Goal: Transaction & Acquisition: Purchase product/service

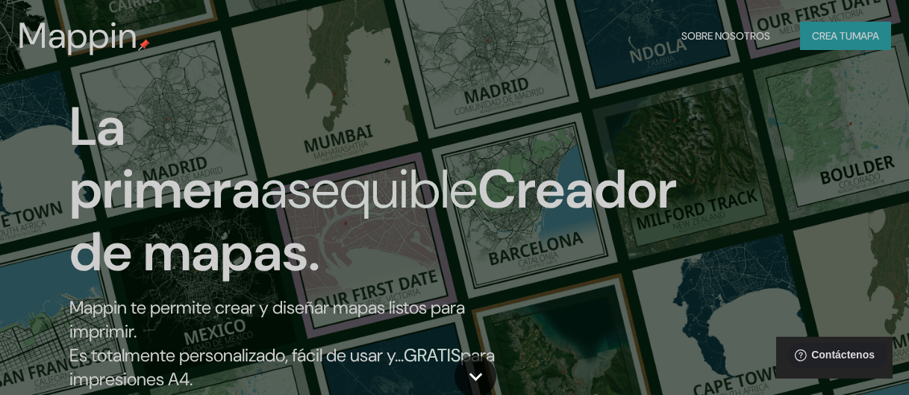
click at [785, 108] on div "La primera asequible Creador de mapas. Mappin te permite crear y diseñar mapas …" at bounding box center [454, 197] width 909 height 395
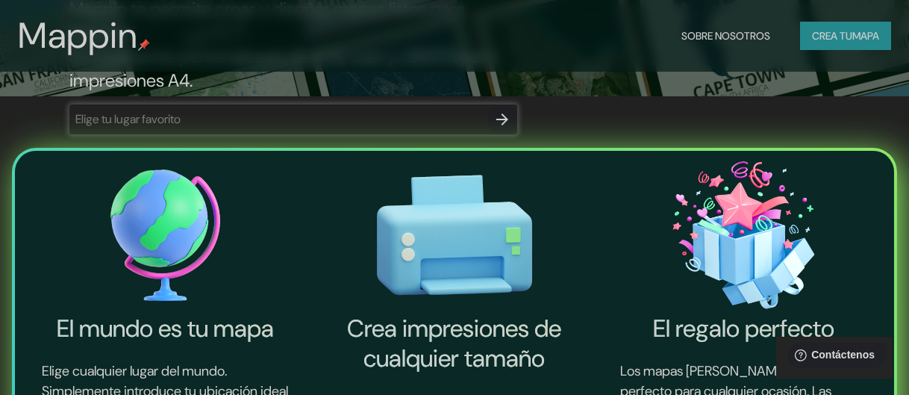
scroll to position [298, 0]
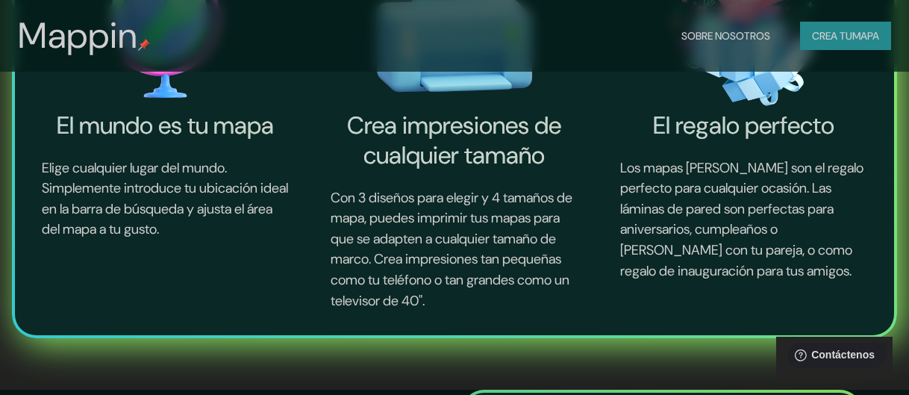
scroll to position [522, 0]
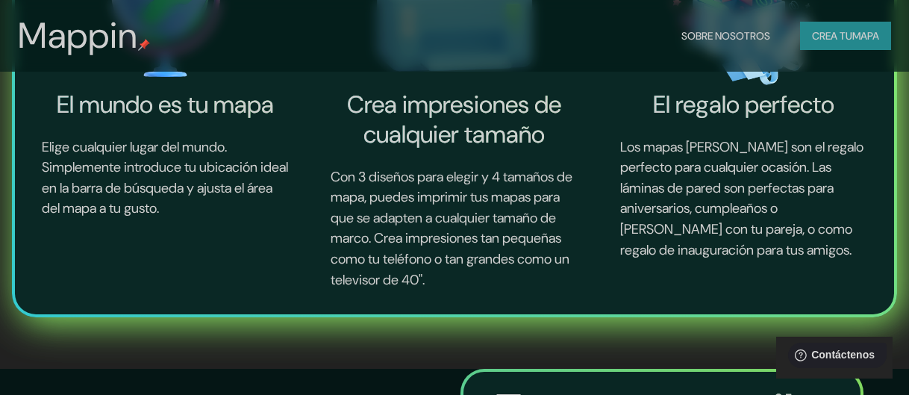
click at [849, 45] on button "Crea tu mapa" at bounding box center [845, 36] width 91 height 28
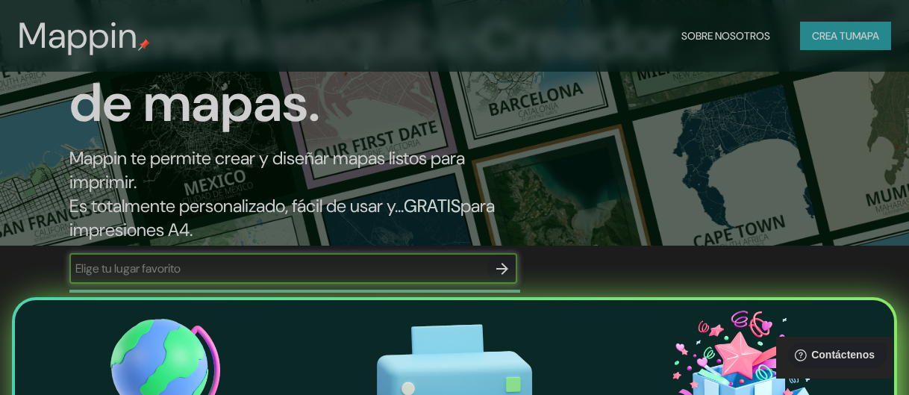
scroll to position [224, 0]
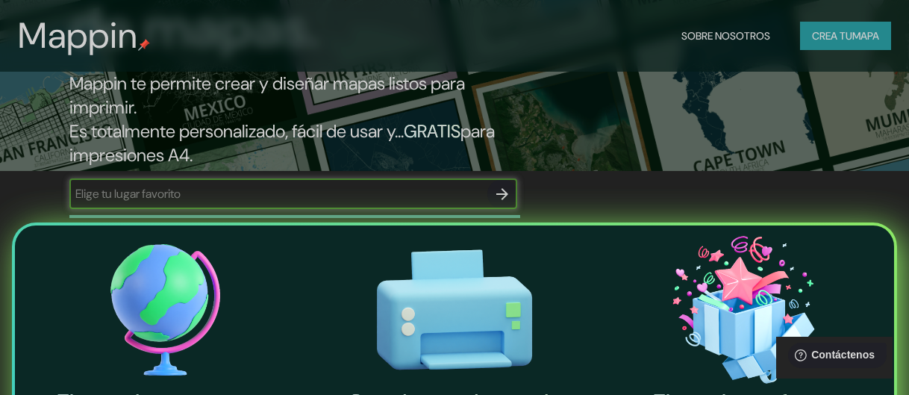
click at [427, 202] on div "​" at bounding box center [293, 194] width 448 height 30
click at [421, 198] on input "text" at bounding box center [278, 193] width 418 height 17
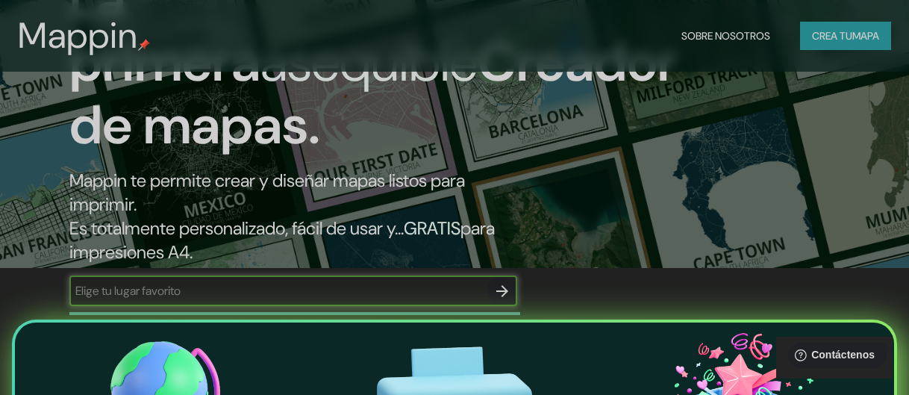
scroll to position [149, 0]
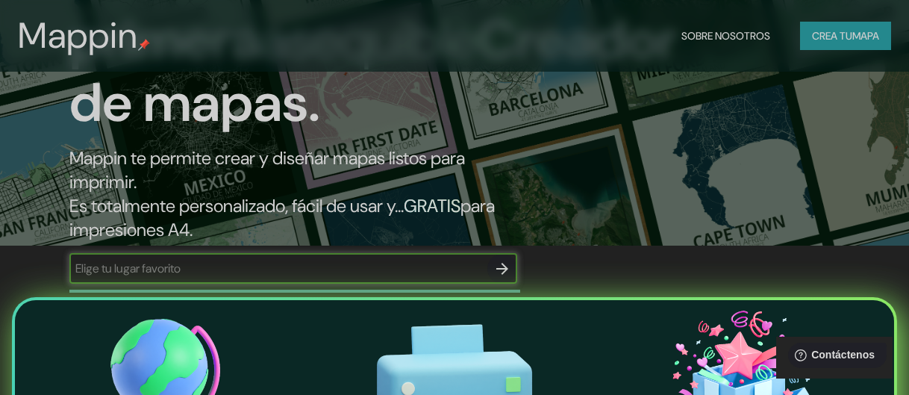
click at [393, 251] on div "La primera asequible Creador de mapas. Mappin te permite crear y diseñar mapas …" at bounding box center [296, 122] width 545 height 352
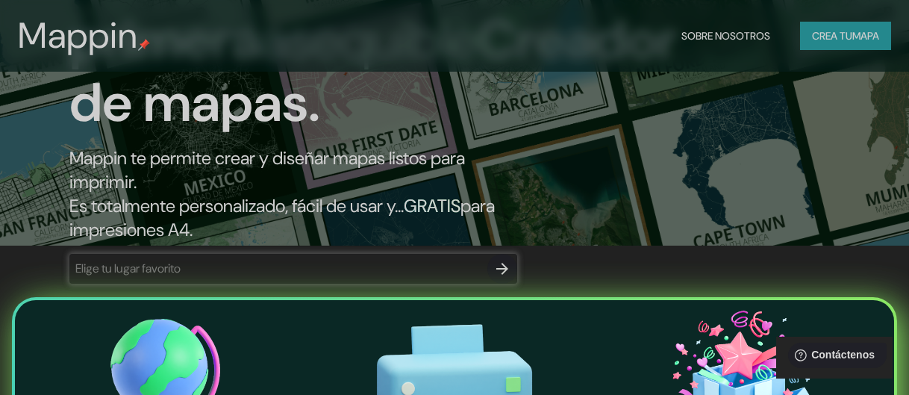
click at [354, 259] on div "​" at bounding box center [293, 269] width 448 height 30
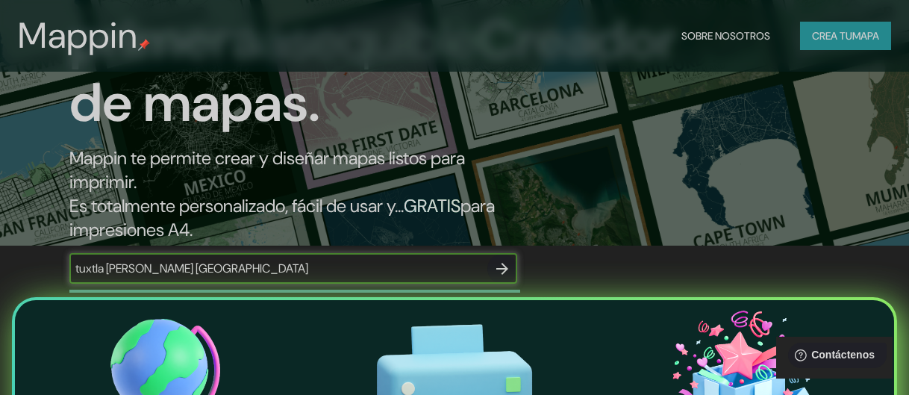
type input "tuxtla [PERSON_NAME] [GEOGRAPHIC_DATA]"
click at [504, 266] on icon "button" at bounding box center [502, 269] width 12 height 12
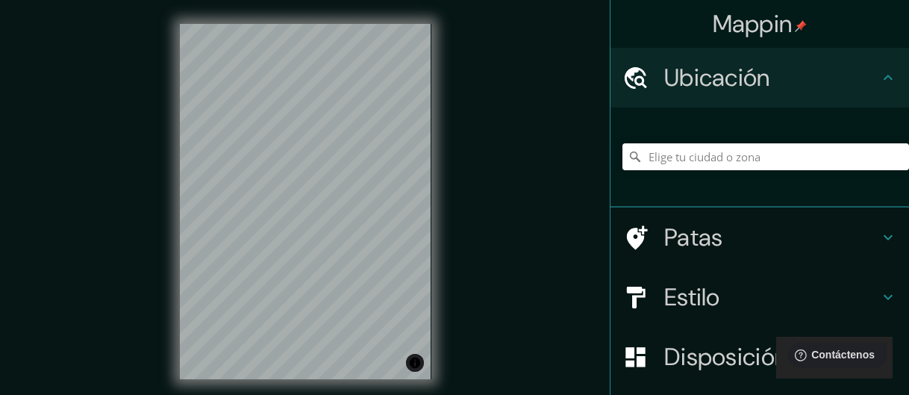
click at [699, 75] on font "Ubicación" at bounding box center [717, 77] width 106 height 31
click at [747, 167] on input "Elige tu ciudad o zona" at bounding box center [765, 156] width 287 height 27
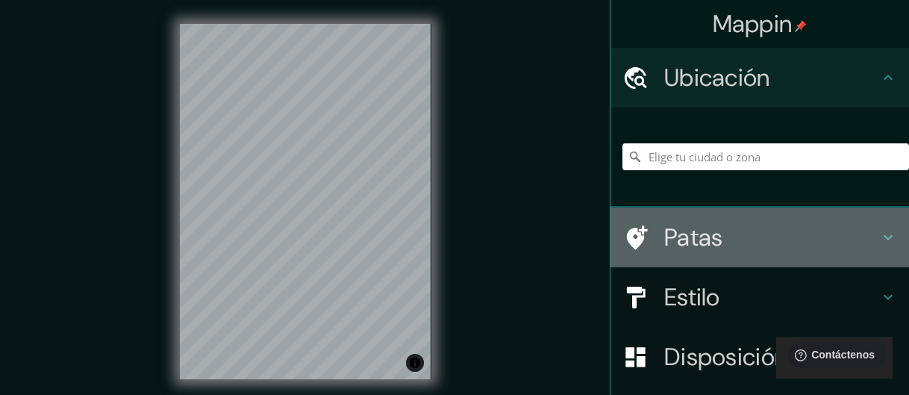
click at [705, 234] on font "Patas" at bounding box center [693, 237] width 59 height 31
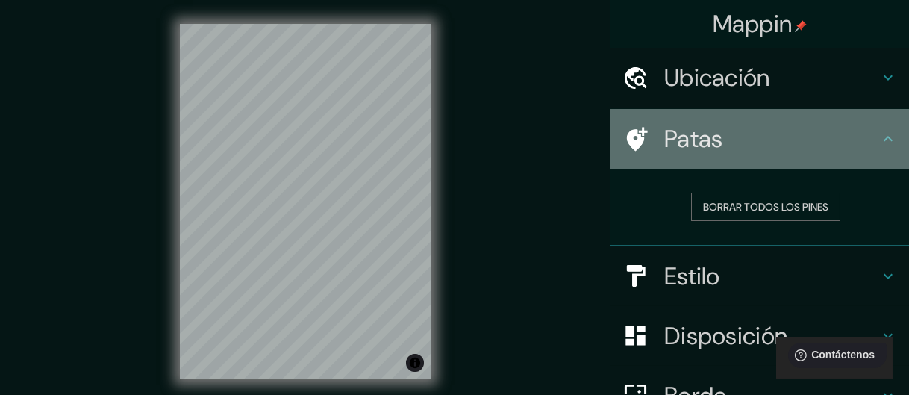
click at [760, 157] on div "Patas" at bounding box center [759, 139] width 298 height 60
click at [887, 134] on div "Patas" at bounding box center [759, 139] width 298 height 60
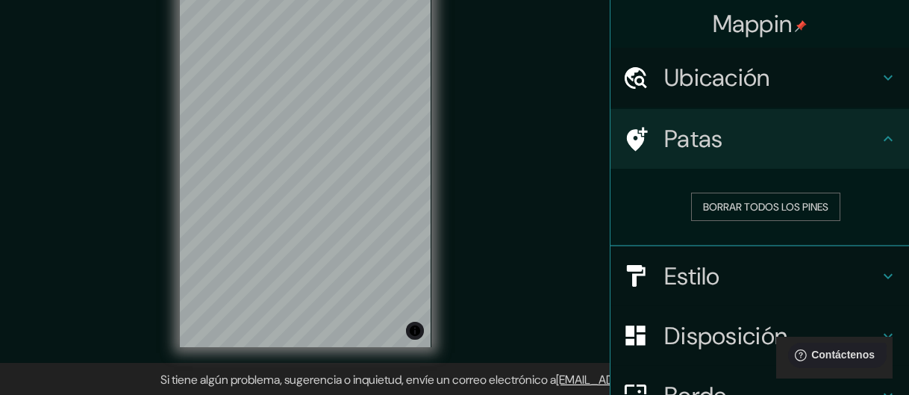
click at [773, 98] on div "Ubicación" at bounding box center [759, 78] width 298 height 60
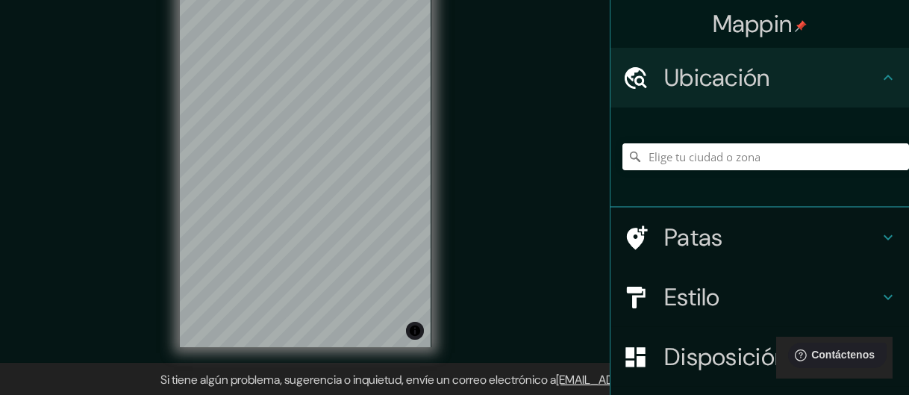
click at [701, 289] on font "Estilo" at bounding box center [692, 296] width 56 height 31
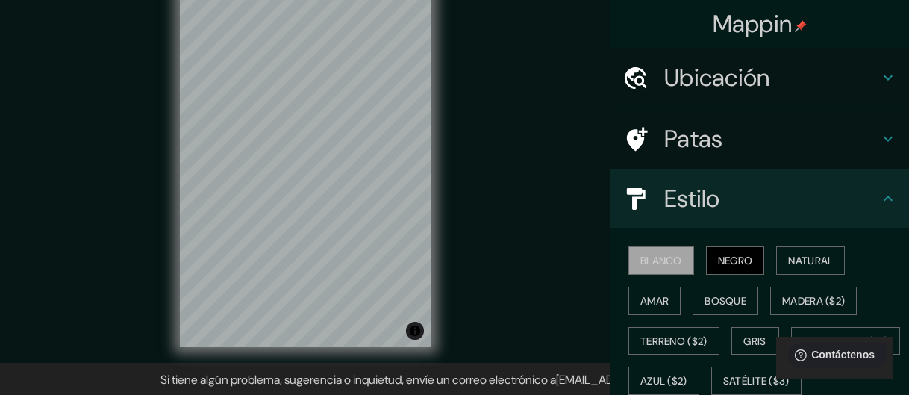
click at [718, 254] on font "Negro" at bounding box center [735, 260] width 35 height 13
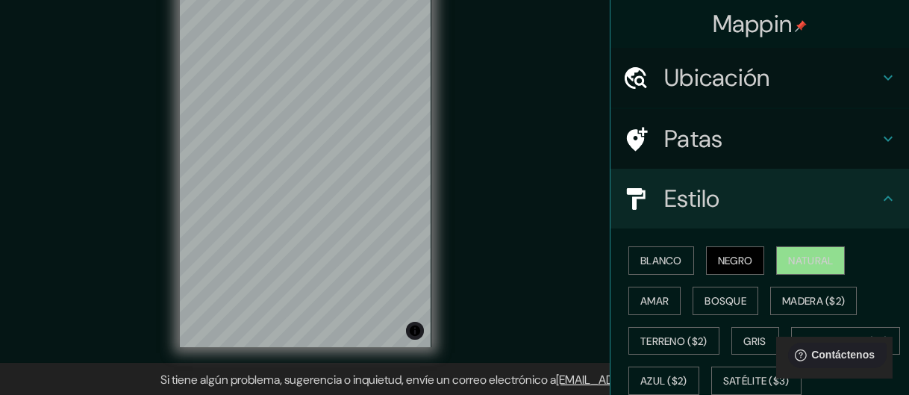
click at [810, 259] on font "Natural" at bounding box center [810, 260] width 45 height 13
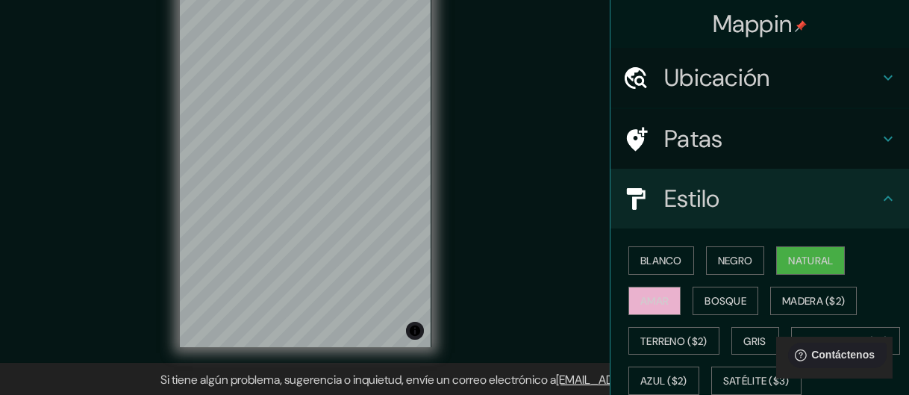
click at [661, 293] on button "Amar" at bounding box center [654, 301] width 52 height 28
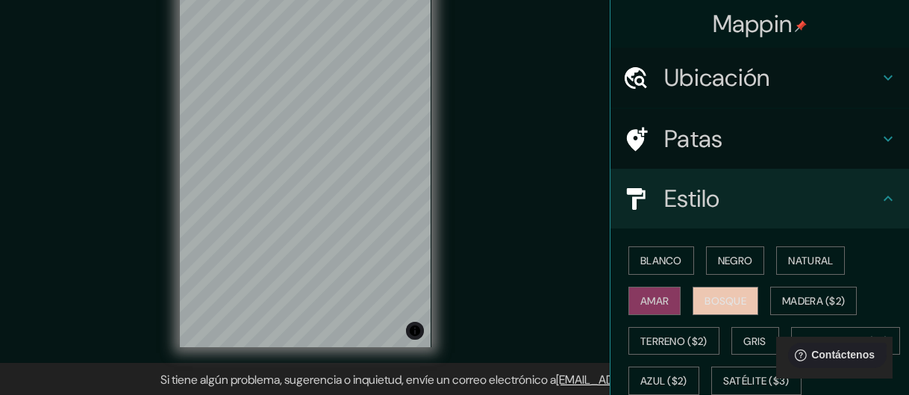
click at [704, 294] on font "Bosque" at bounding box center [725, 300] width 42 height 13
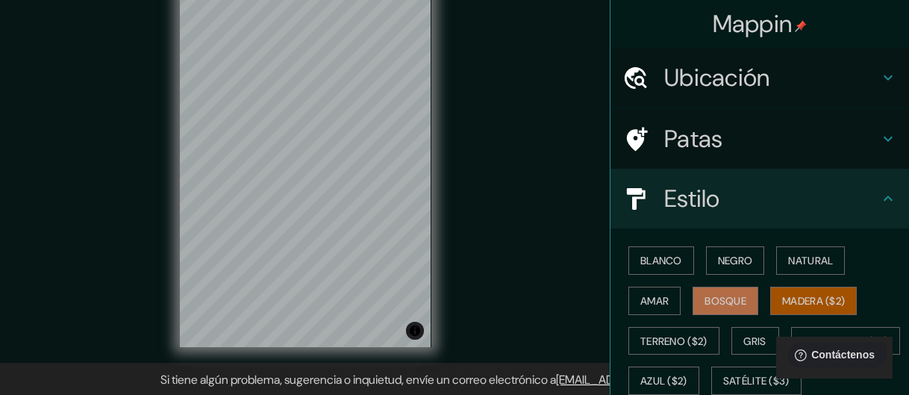
click at [797, 294] on font "Madera ($2)" at bounding box center [813, 300] width 63 height 13
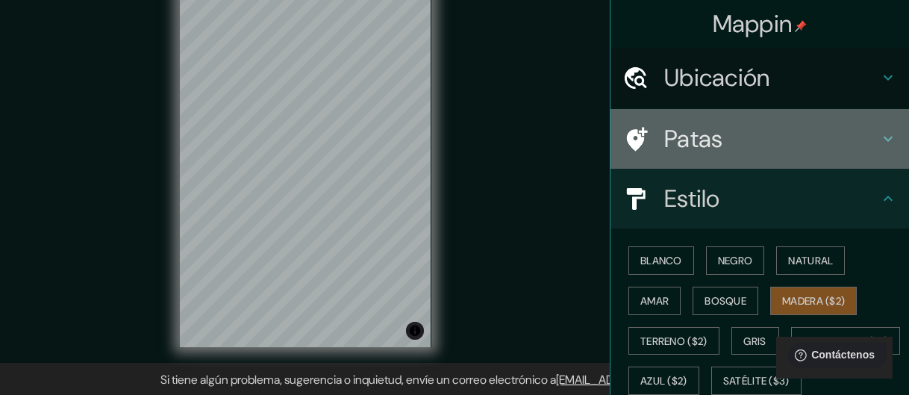
click at [816, 153] on h4 "Patas" at bounding box center [771, 139] width 215 height 30
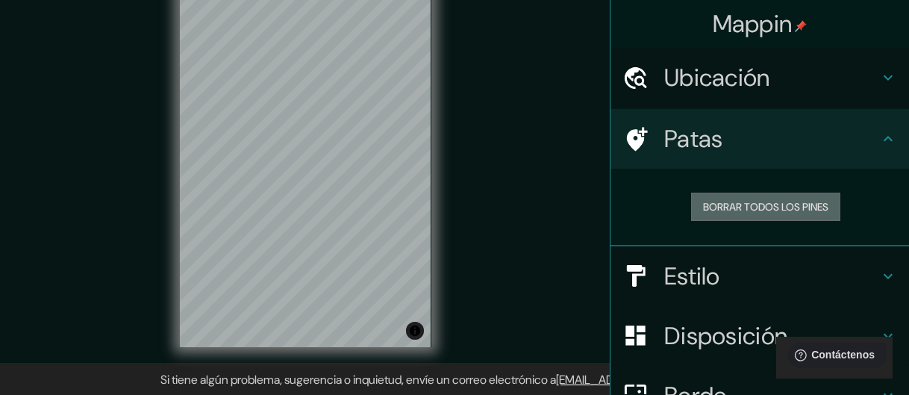
click at [805, 203] on font "Borrar todos los pines" at bounding box center [765, 206] width 125 height 13
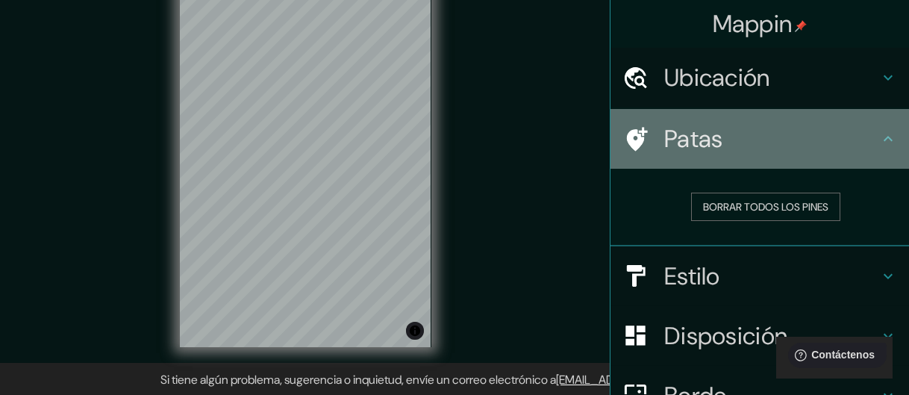
click at [788, 158] on div "Patas" at bounding box center [759, 139] width 298 height 60
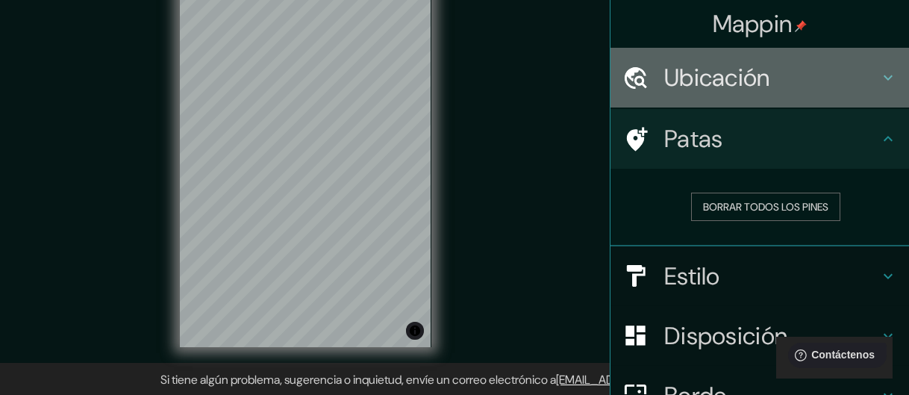
click at [786, 92] on h4 "Ubicación" at bounding box center [771, 78] width 215 height 30
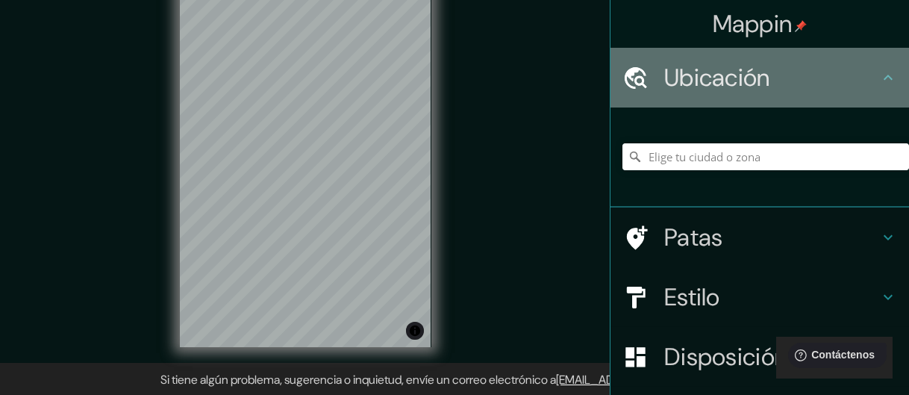
click at [786, 93] on div "Ubicación" at bounding box center [759, 78] width 298 height 60
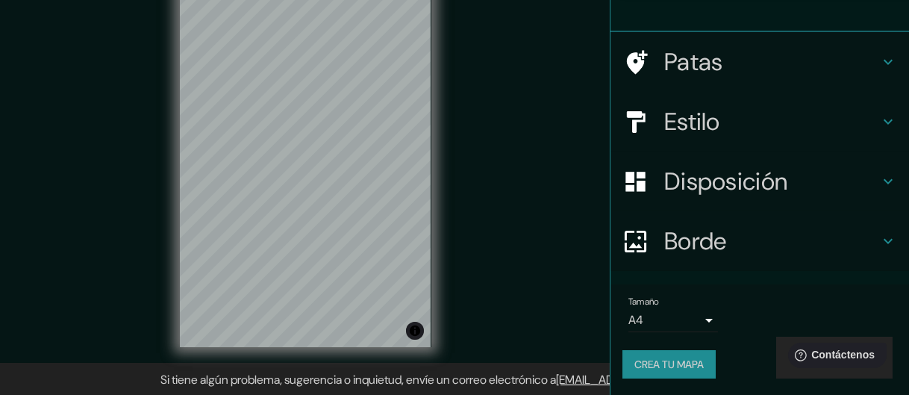
click at [763, 184] on font "Disposición" at bounding box center [725, 181] width 123 height 31
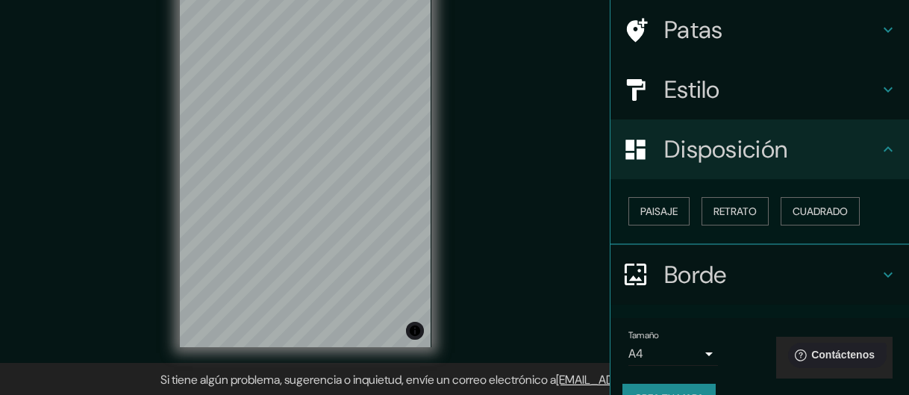
scroll to position [109, 0]
click at [713, 206] on font "Retrato" at bounding box center [734, 210] width 43 height 13
click at [804, 211] on font "Cuadrado" at bounding box center [819, 210] width 55 height 13
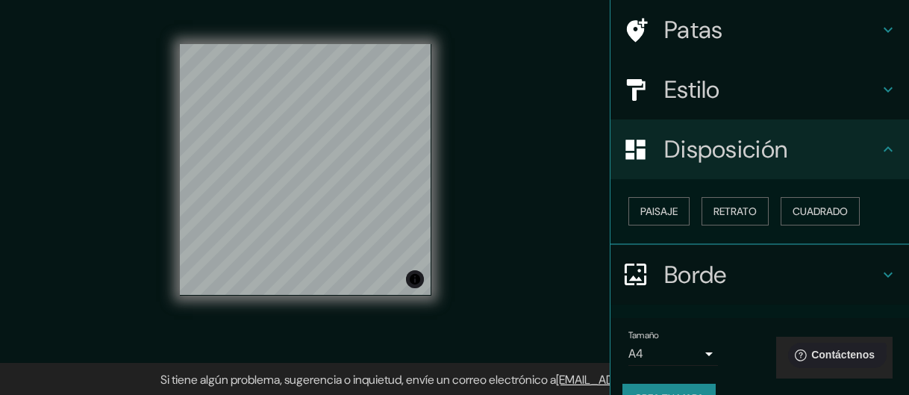
click at [655, 211] on font "Paisaje" at bounding box center [658, 210] width 37 height 13
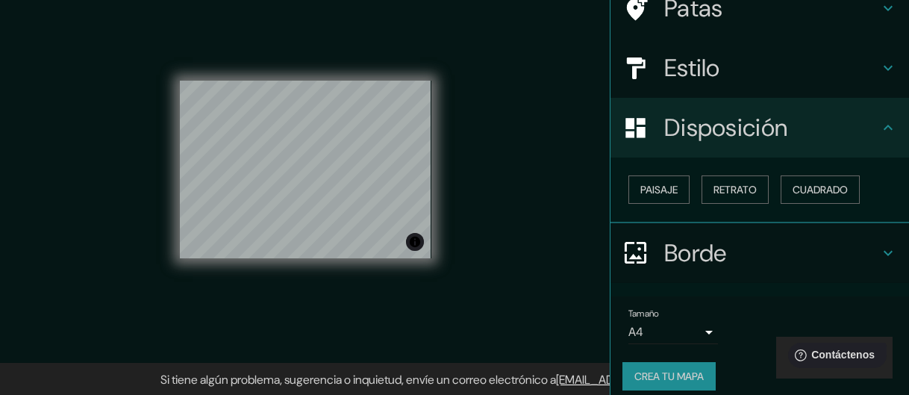
scroll to position [142, 0]
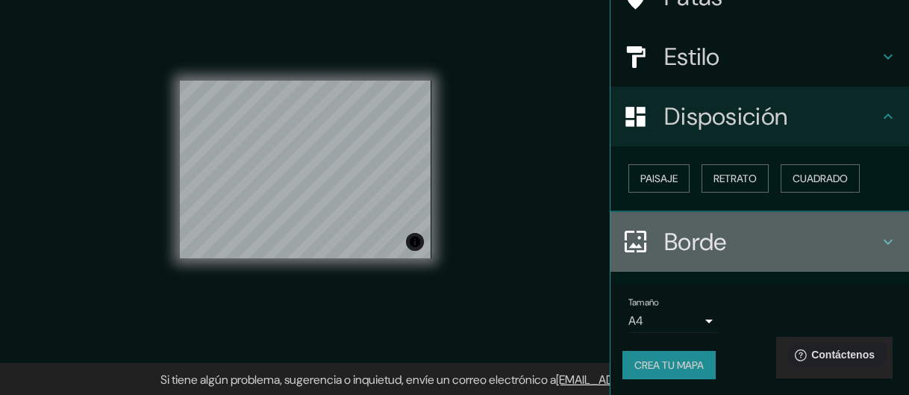
click at [760, 230] on h4 "Borde" at bounding box center [771, 242] width 215 height 30
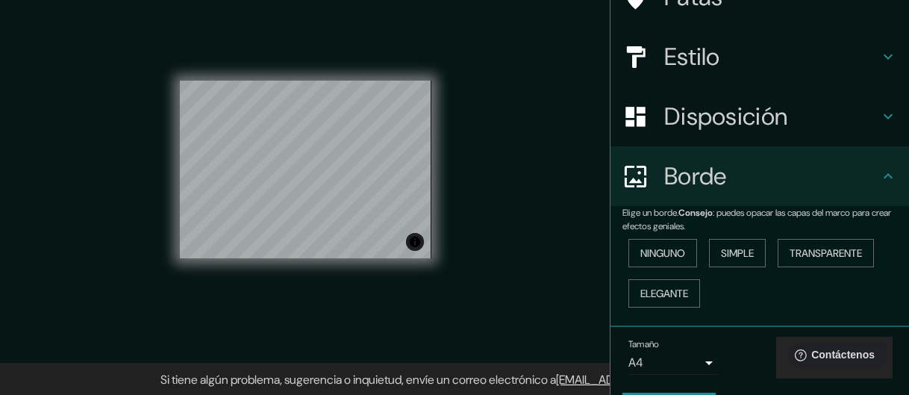
click at [678, 251] on font "Ninguno" at bounding box center [662, 252] width 45 height 13
click at [738, 249] on font "Simple" at bounding box center [737, 252] width 33 height 13
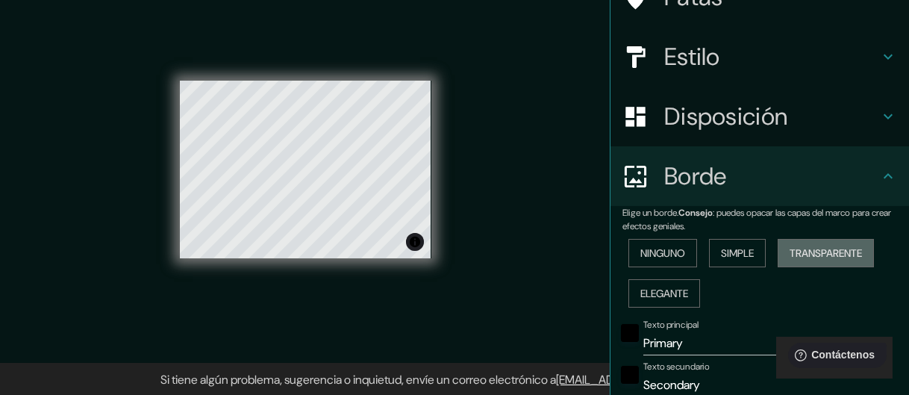
click at [816, 248] on font "Transparente" at bounding box center [826, 252] width 72 height 13
click at [640, 287] on font "Elegante" at bounding box center [664, 293] width 48 height 13
click at [647, 254] on font "Ninguno" at bounding box center [662, 252] width 45 height 13
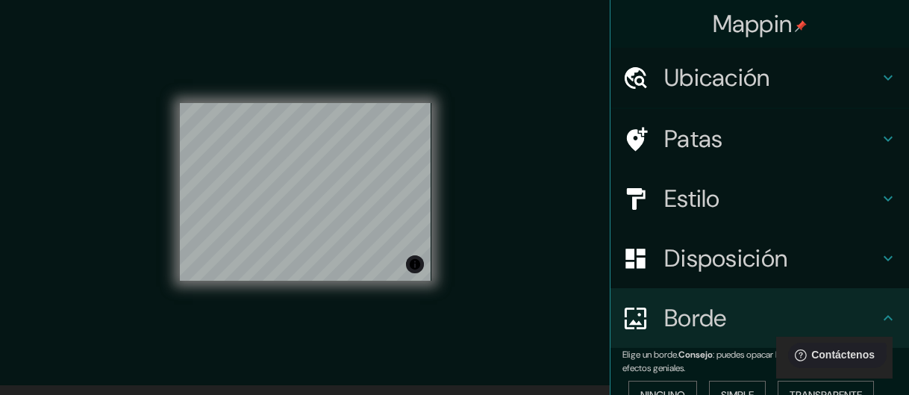
scroll to position [0, 0]
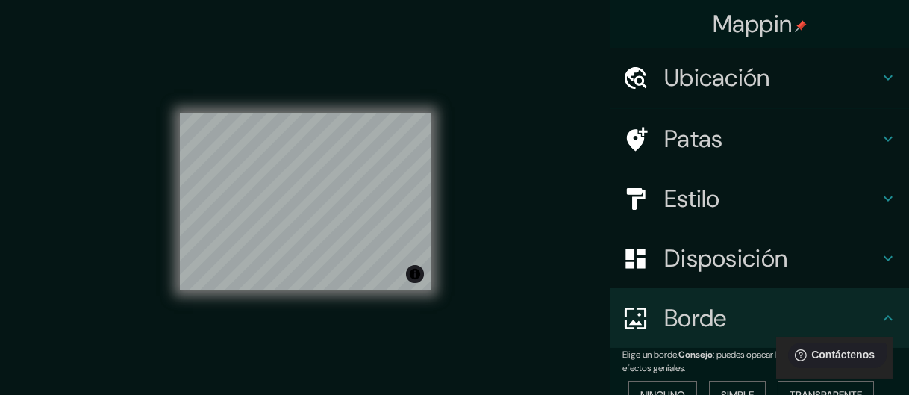
click at [740, 62] on font "Ubicación" at bounding box center [717, 77] width 106 height 31
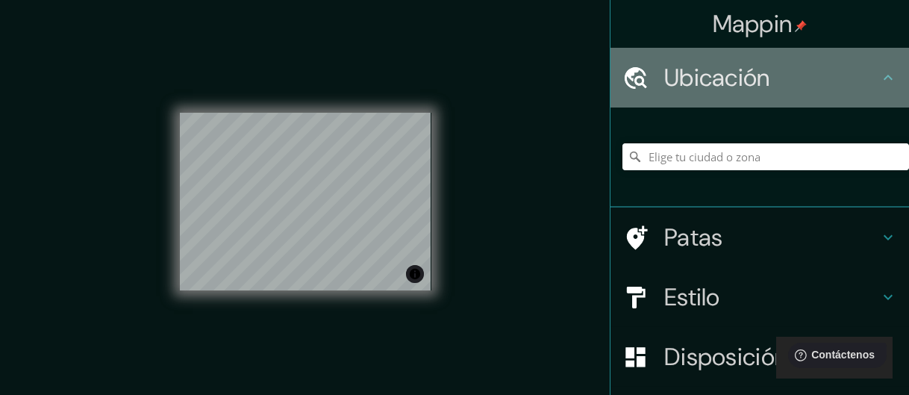
click at [740, 62] on font "Ubicación" at bounding box center [717, 77] width 106 height 31
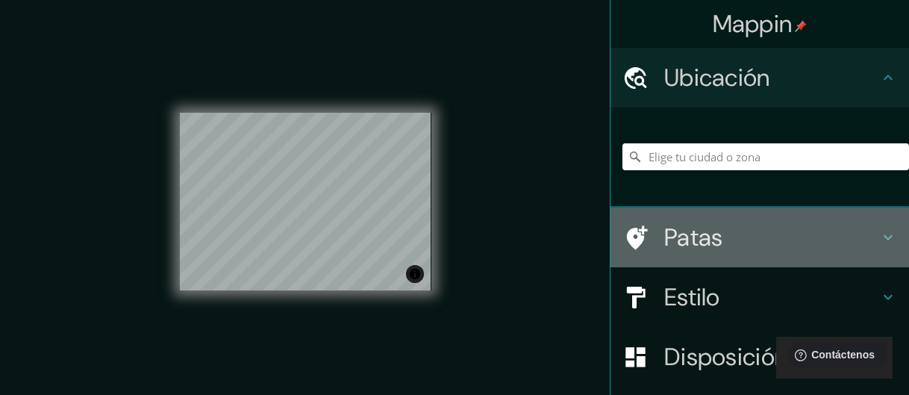
click at [705, 257] on div "Patas" at bounding box center [759, 237] width 298 height 60
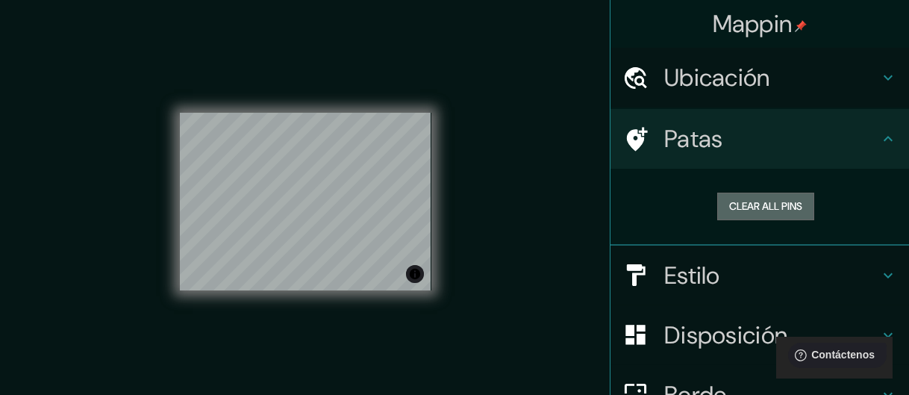
click at [729, 203] on button "Clear all pins" at bounding box center [765, 207] width 97 height 28
click at [780, 207] on button "Clear all pins" at bounding box center [765, 207] width 97 height 28
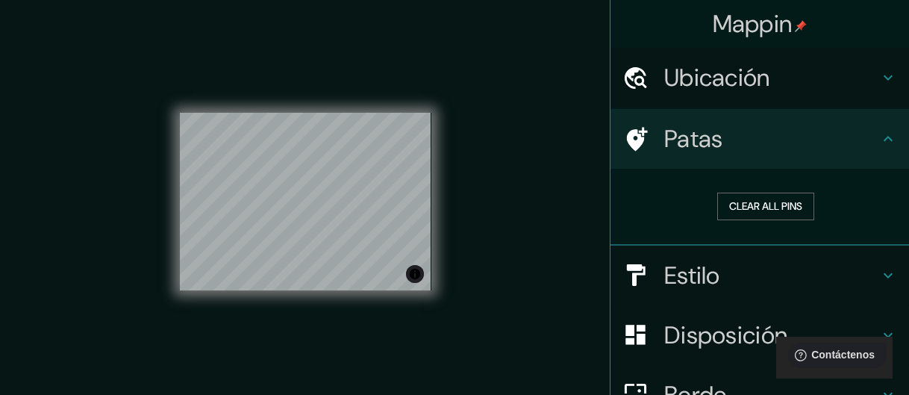
click at [625, 137] on icon at bounding box center [635, 139] width 26 height 26
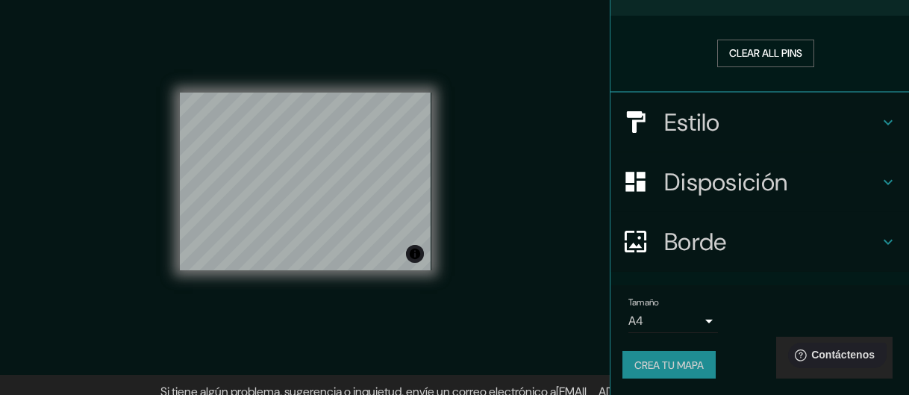
scroll to position [32, 0]
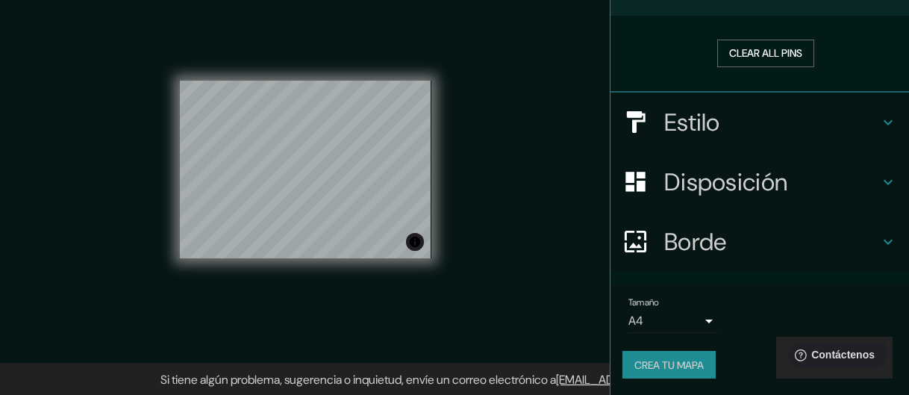
click at [675, 234] on font "Borde" at bounding box center [695, 241] width 63 height 31
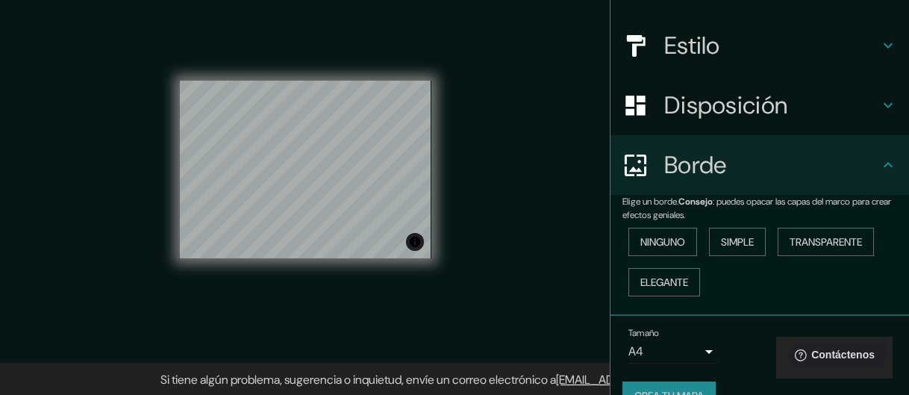
click at [665, 237] on font "Ninguno" at bounding box center [662, 241] width 45 height 13
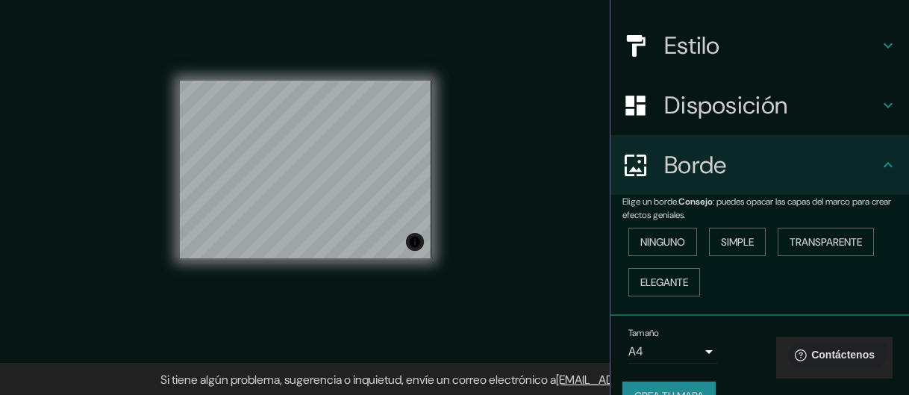
click at [736, 240] on font "Simple" at bounding box center [737, 241] width 33 height 13
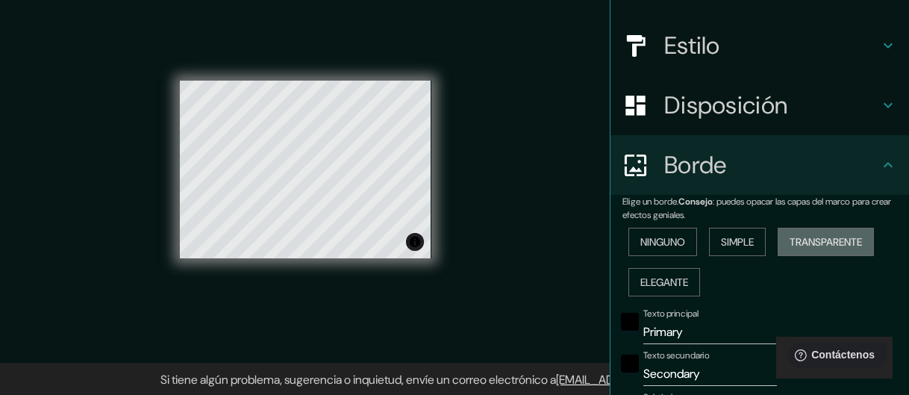
click at [824, 240] on font "Transparente" at bounding box center [826, 241] width 72 height 13
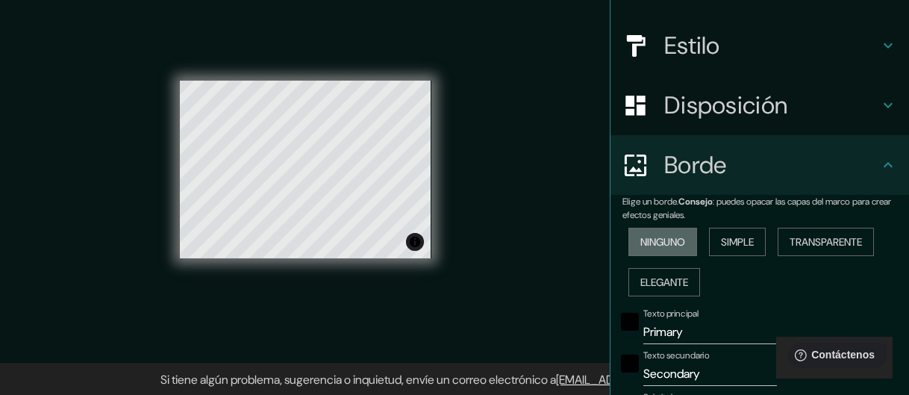
click at [678, 242] on font "Ninguno" at bounding box center [662, 241] width 45 height 13
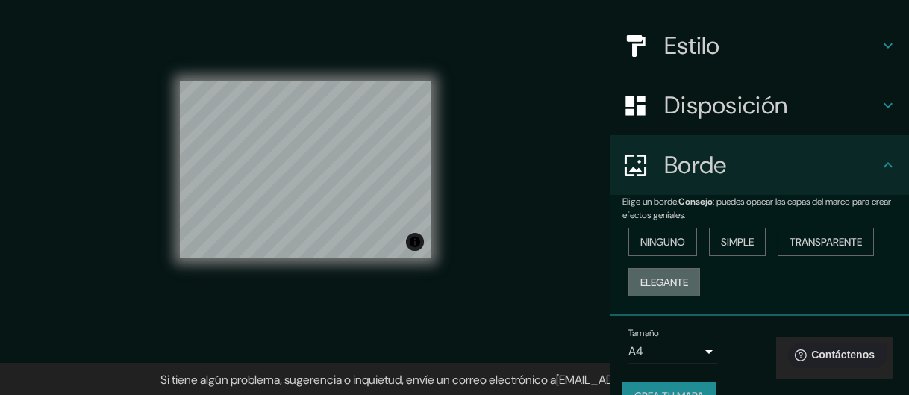
click at [677, 275] on font "Elegante" at bounding box center [664, 281] width 48 height 13
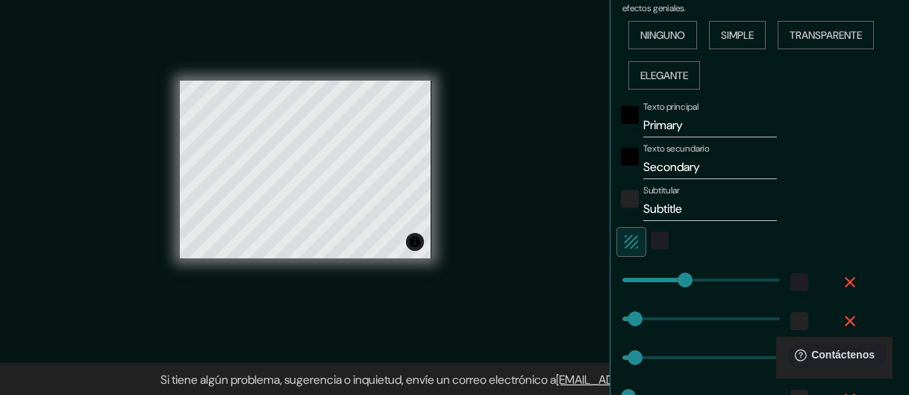
scroll to position [451, 0]
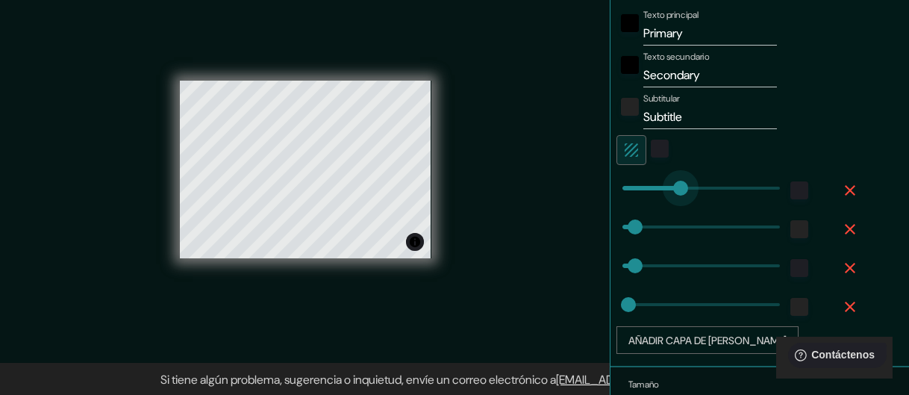
type input "0"
drag, startPoint x: 670, startPoint y: 191, endPoint x: 601, endPoint y: 202, distance: 69.6
type input "27"
type input "13"
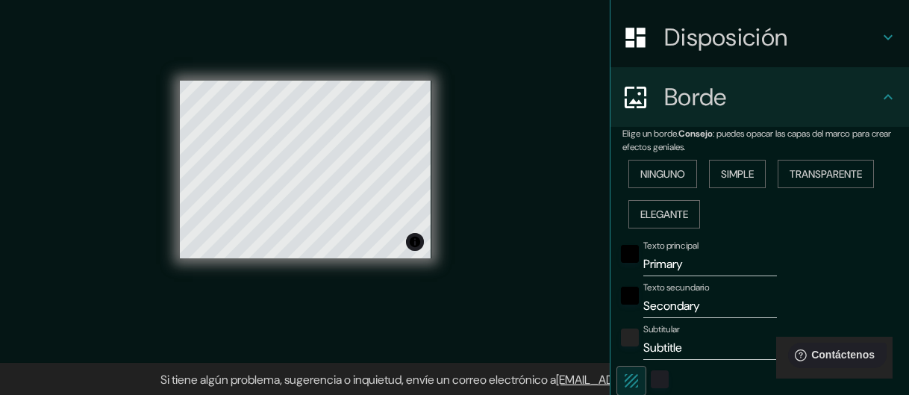
scroll to position [234, 0]
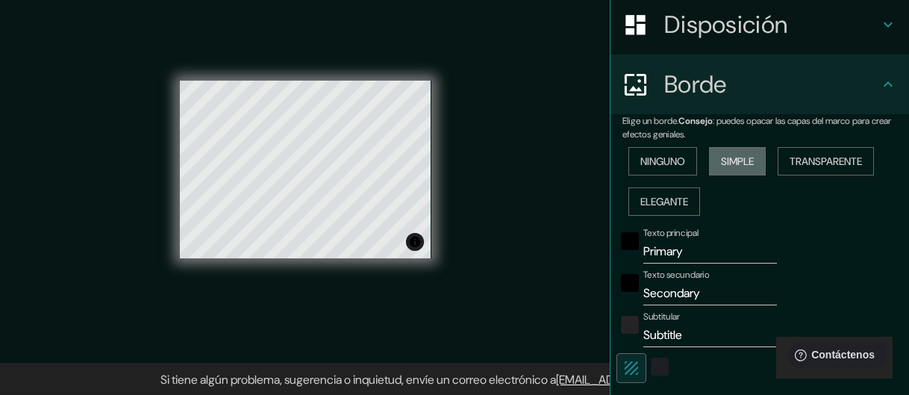
click at [729, 160] on font "Simple" at bounding box center [737, 160] width 33 height 13
click at [657, 160] on font "Ninguno" at bounding box center [662, 160] width 45 height 13
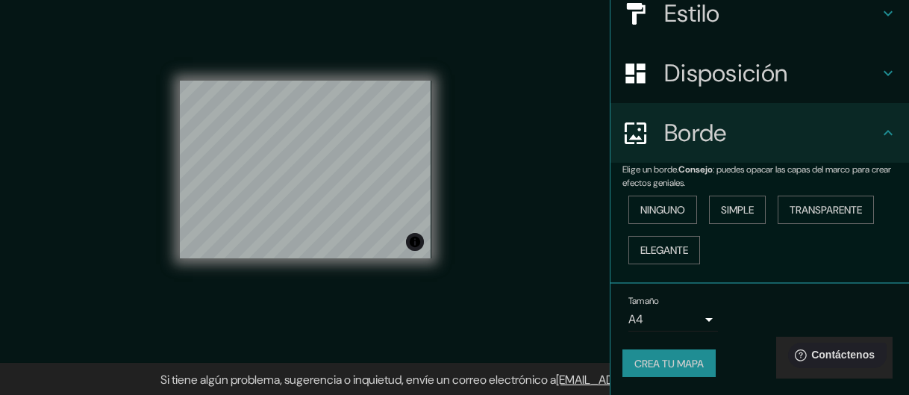
scroll to position [183, 0]
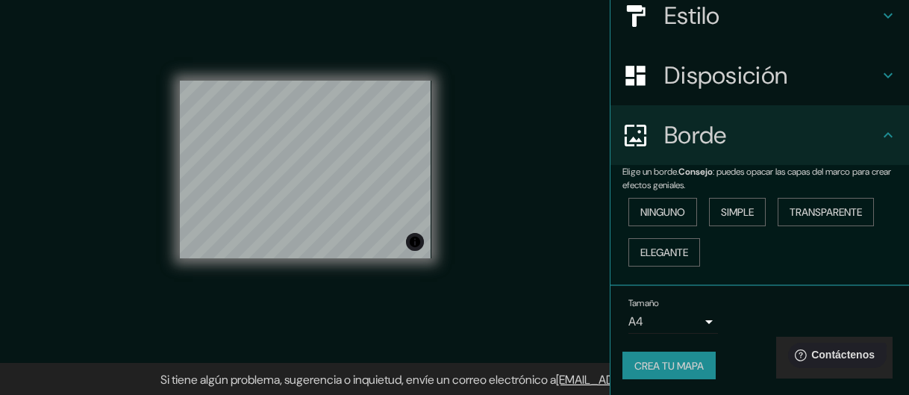
click at [731, 208] on font "Simple" at bounding box center [737, 211] width 33 height 13
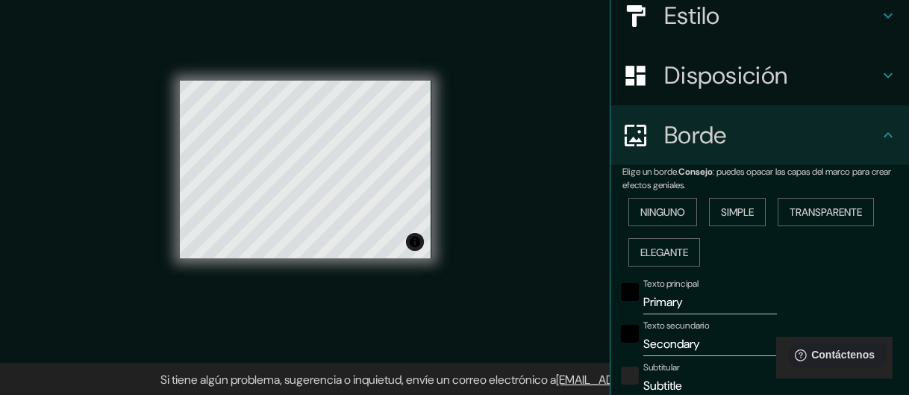
click at [800, 213] on font "Transparente" at bounding box center [826, 211] width 72 height 13
click at [669, 247] on font "Elegante" at bounding box center [664, 252] width 48 height 13
click at [829, 219] on font "Transparente" at bounding box center [826, 211] width 72 height 19
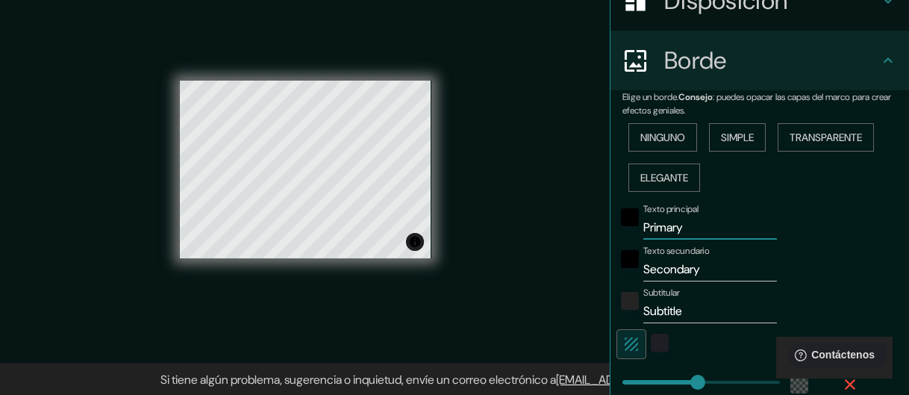
drag, startPoint x: 734, startPoint y: 237, endPoint x: 730, endPoint y: 210, distance: 27.1
click at [730, 210] on div "Texto principal Primary" at bounding box center [710, 222] width 134 height 36
drag, startPoint x: 722, startPoint y: 234, endPoint x: 601, endPoint y: 240, distance: 121.0
click at [610, 240] on div "Elige un borde. Consejo : puedes opacar las capas del marco para crear efectos …" at bounding box center [759, 286] width 298 height 393
type input "161"
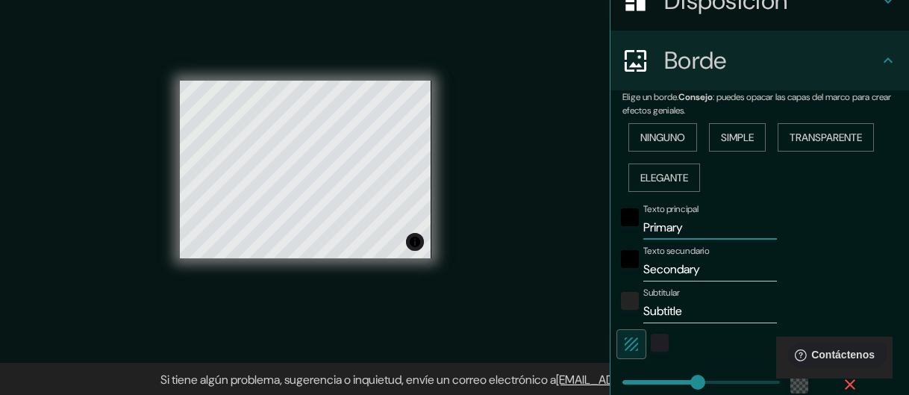
type input "27"
click at [709, 265] on input "Secondary" at bounding box center [710, 269] width 134 height 24
drag, startPoint x: 709, startPoint y: 265, endPoint x: 633, endPoint y: 266, distance: 76.1
click at [643, 266] on input "Secondary" at bounding box center [710, 269] width 134 height 24
type input "161"
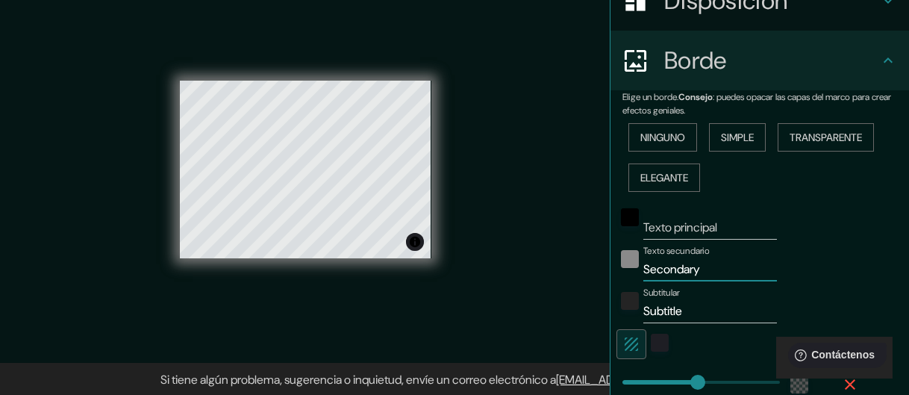
type input "27"
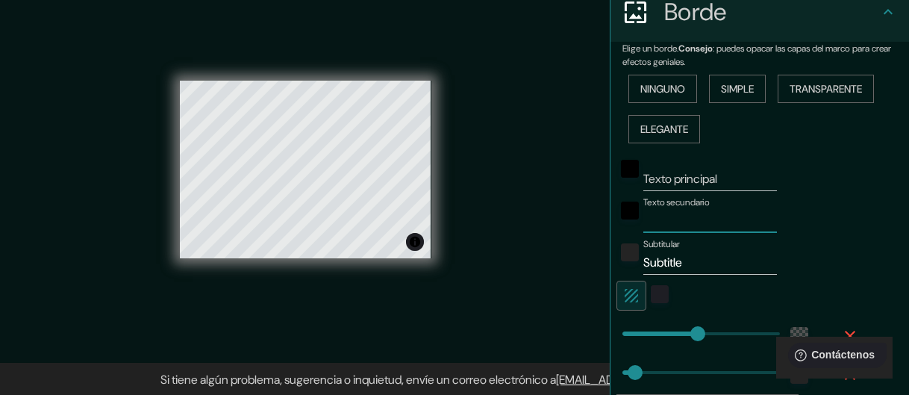
scroll to position [454, 0]
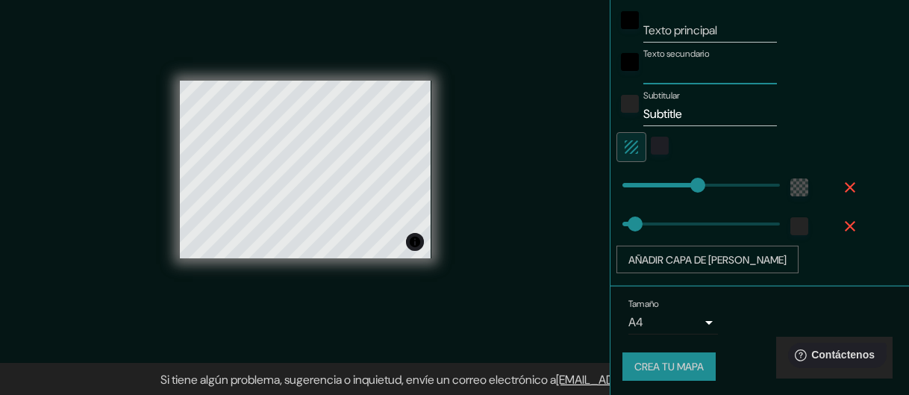
type input "161"
type input "0"
drag, startPoint x: 690, startPoint y: 185, endPoint x: 590, endPoint y: 180, distance: 100.1
type input "27"
type input "98"
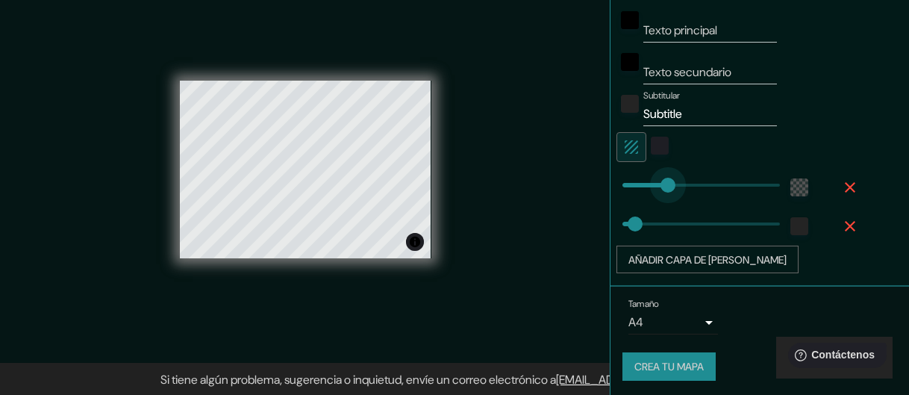
drag, startPoint x: 636, startPoint y: 183, endPoint x: 658, endPoint y: 181, distance: 22.5
type input "9"
drag, startPoint x: 635, startPoint y: 216, endPoint x: 616, endPoint y: 234, distance: 25.3
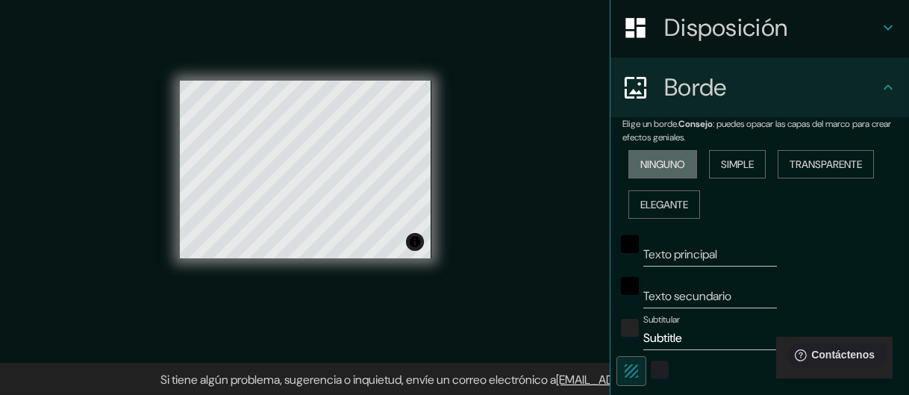
click at [646, 158] on font "Ninguno" at bounding box center [662, 163] width 45 height 13
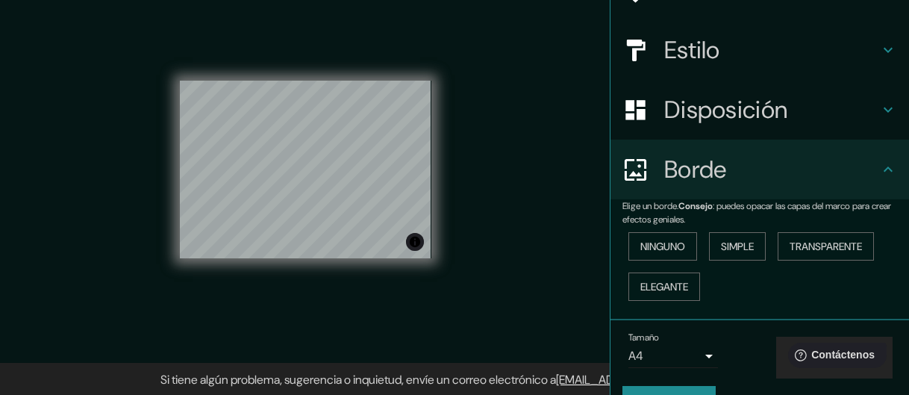
scroll to position [149, 0]
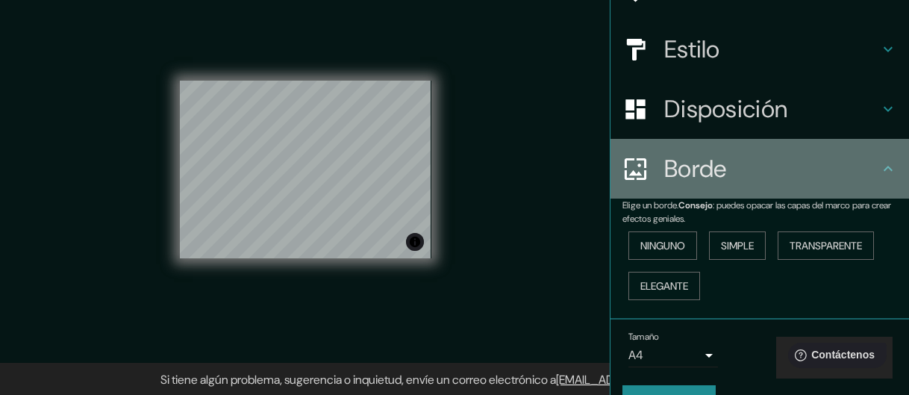
click at [706, 145] on div "Borde" at bounding box center [759, 169] width 298 height 60
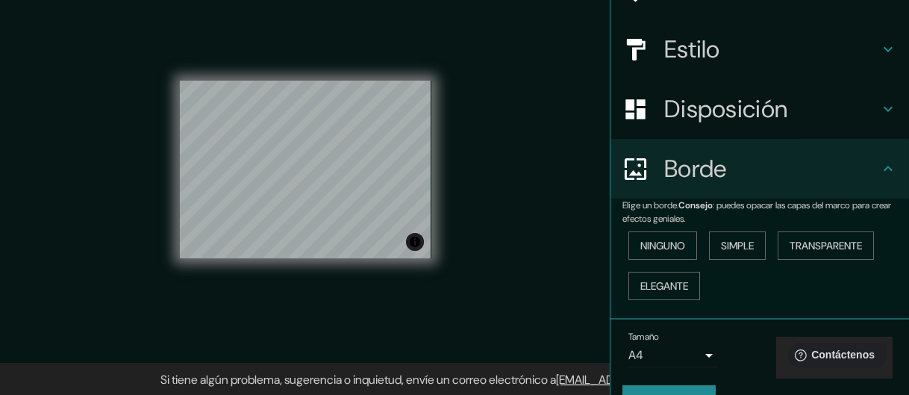
click at [701, 132] on div "Disposición" at bounding box center [759, 109] width 298 height 60
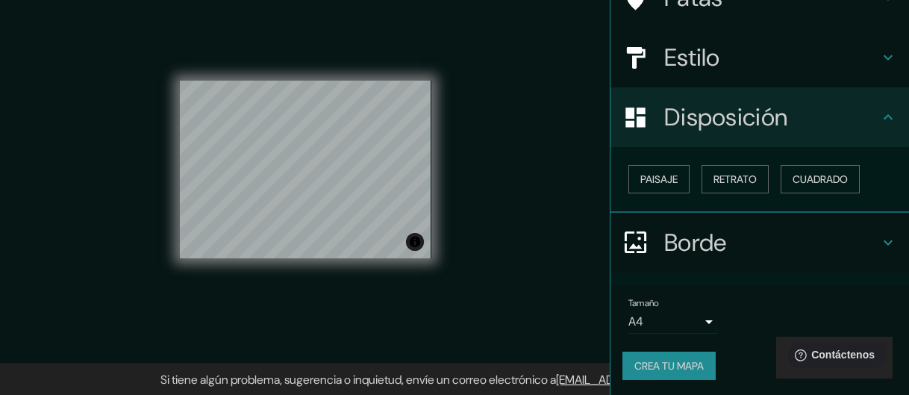
scroll to position [142, 0]
click at [415, 240] on button "Activar o desactivar atribución" at bounding box center [415, 242] width 18 height 18
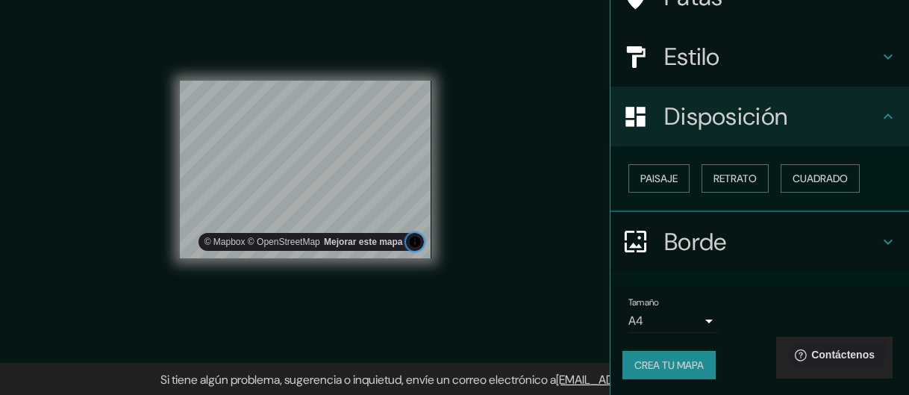
click at [420, 237] on button "Activar o desactivar atribución" at bounding box center [415, 242] width 18 height 18
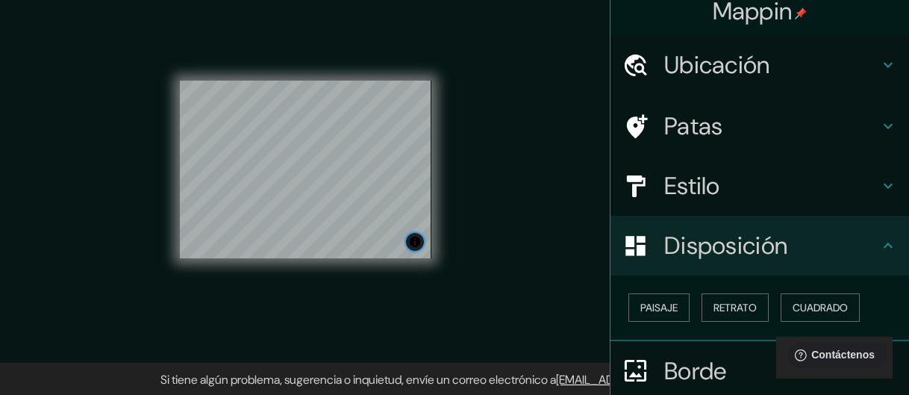
scroll to position [0, 0]
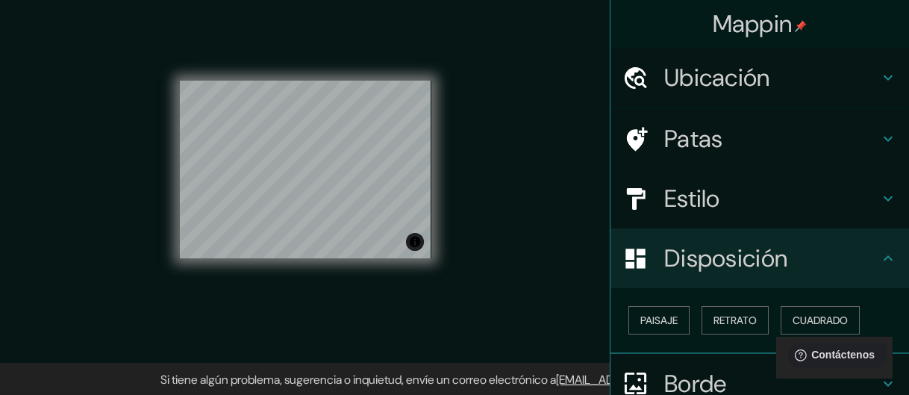
click at [706, 197] on font "Estilo" at bounding box center [692, 198] width 56 height 31
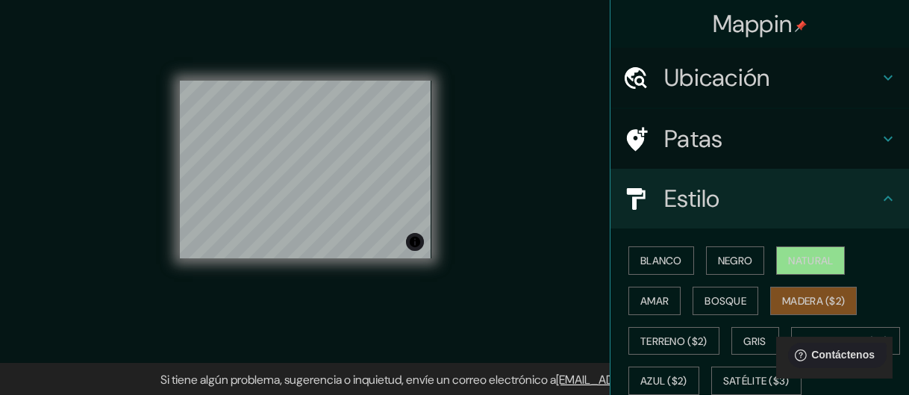
scroll to position [75, 0]
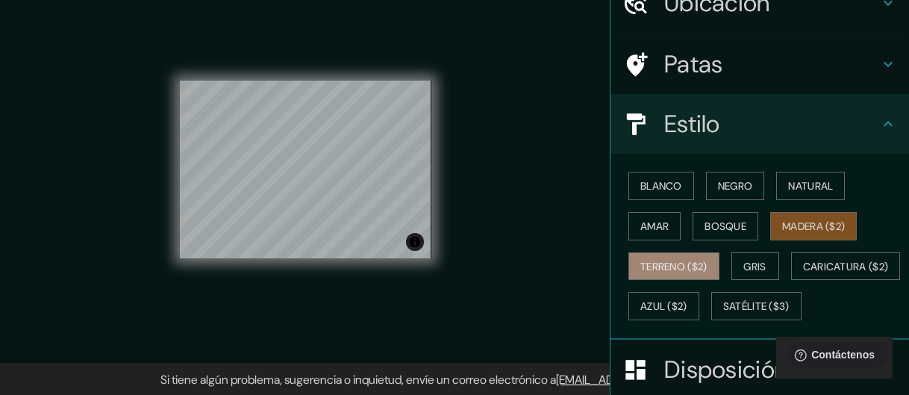
click at [679, 255] on button "Terreno ($2)" at bounding box center [673, 266] width 91 height 28
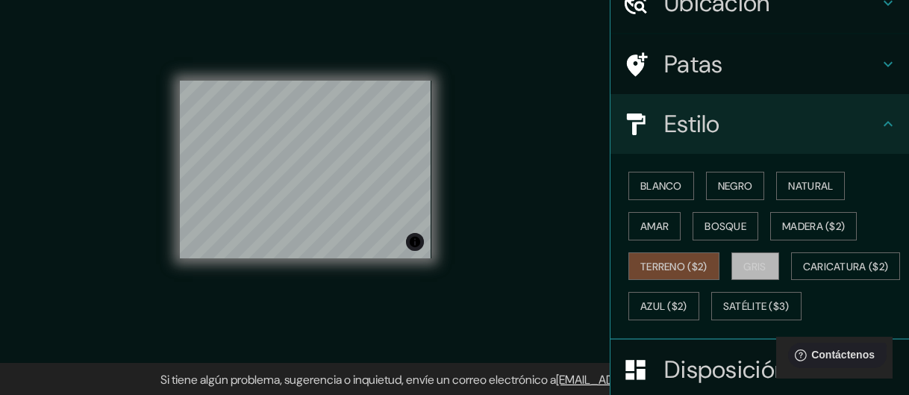
click at [744, 257] on font "Gris" at bounding box center [755, 266] width 22 height 19
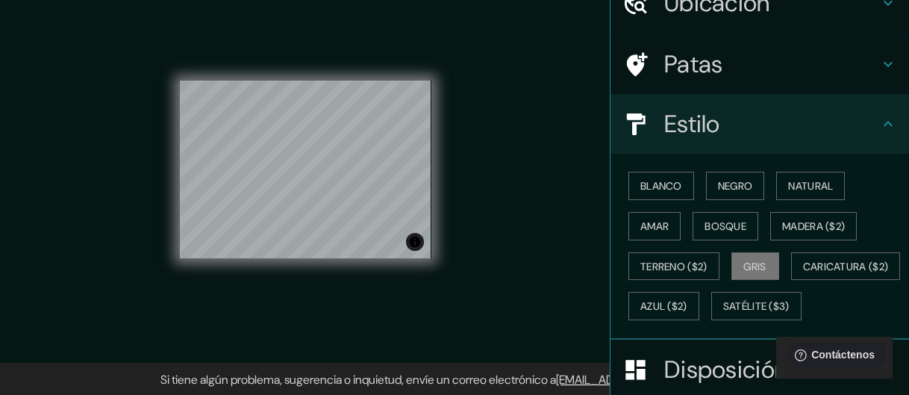
drag, startPoint x: 740, startPoint y: 343, endPoint x: 740, endPoint y: 317, distance: 26.1
click at [740, 318] on div "Blanco Negro Natural Amar Bosque Madera ($2) Terreno ($2) Gris Caricatura ($2) …" at bounding box center [765, 246] width 287 height 160
click at [723, 313] on font "Satélite ($3)" at bounding box center [756, 306] width 66 height 13
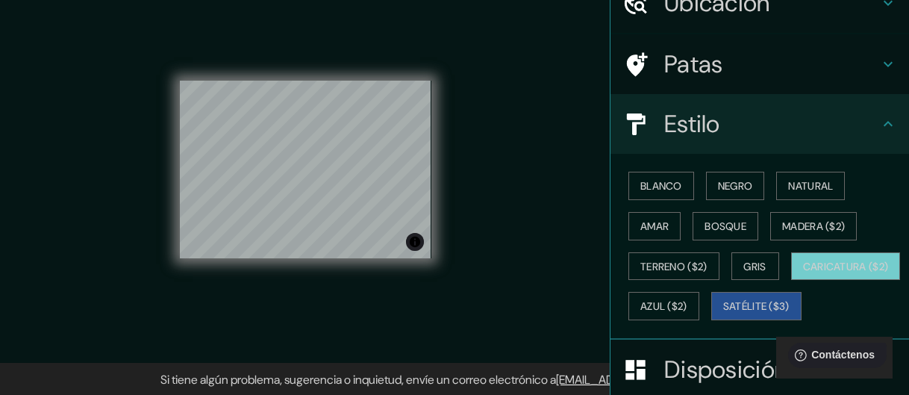
click at [803, 273] on font "Caricatura ($2)" at bounding box center [846, 266] width 86 height 13
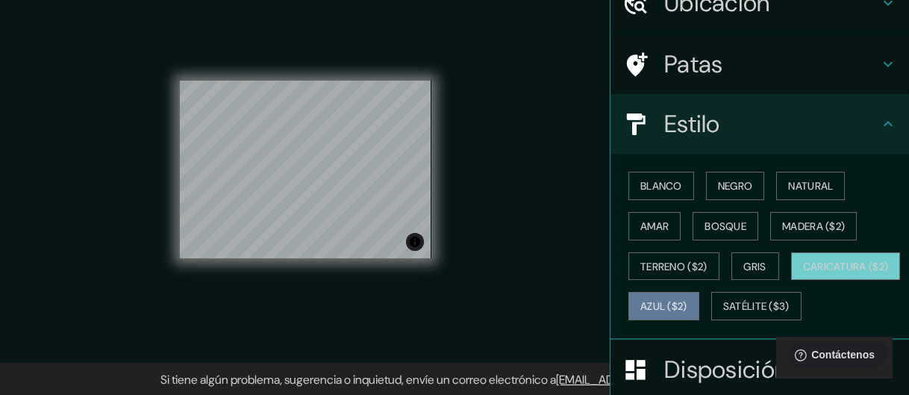
click at [687, 300] on font "Azul ($2)" at bounding box center [663, 306] width 47 height 13
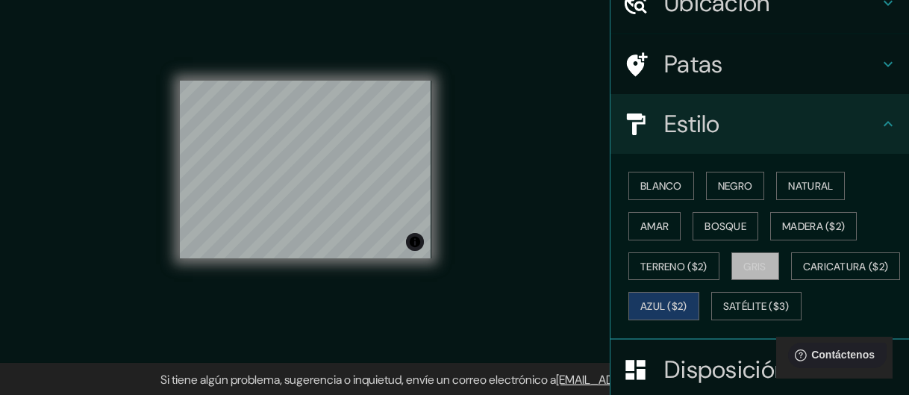
click at [744, 264] on font "Gris" at bounding box center [755, 266] width 22 height 13
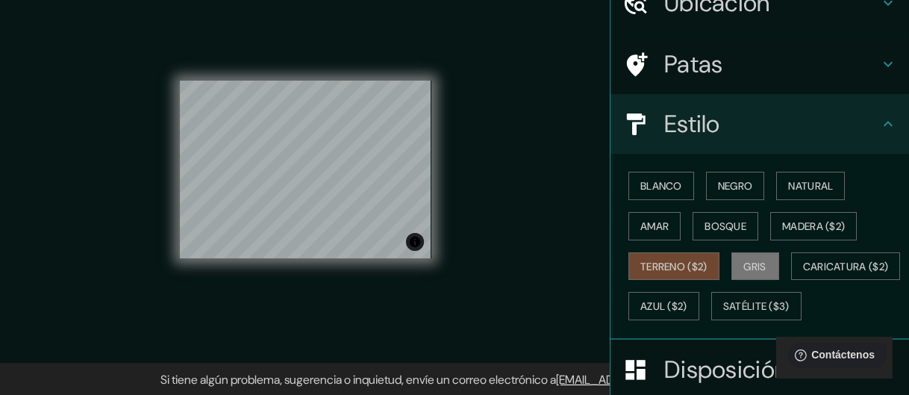
click at [672, 267] on font "Terreno ($2)" at bounding box center [673, 266] width 67 height 13
click at [716, 219] on font "Bosque" at bounding box center [725, 225] width 42 height 13
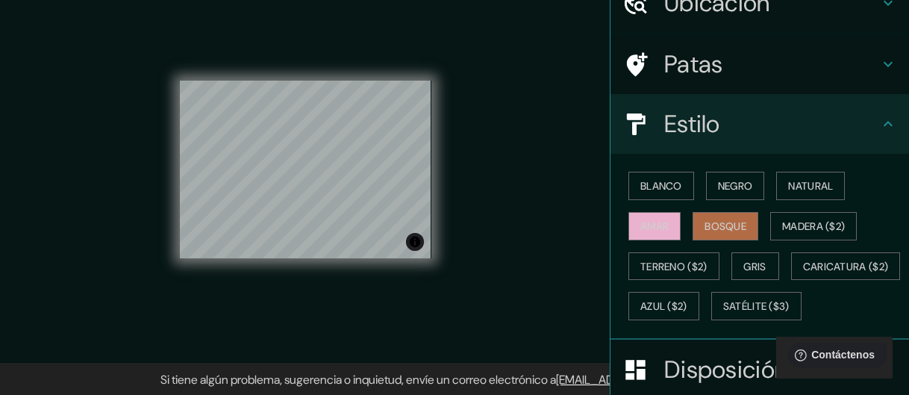
click at [648, 221] on font "Amar" at bounding box center [654, 225] width 28 height 13
click at [766, 194] on div "Blanco Negro Natural Amar Bosque Madera ($2) Terreno ($2) Gris Caricatura ($2) …" at bounding box center [765, 246] width 287 height 160
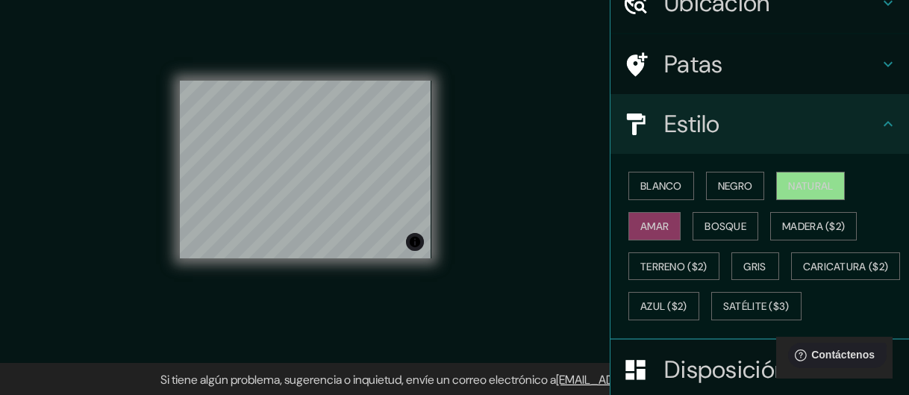
click at [776, 189] on button "Natural" at bounding box center [810, 186] width 69 height 28
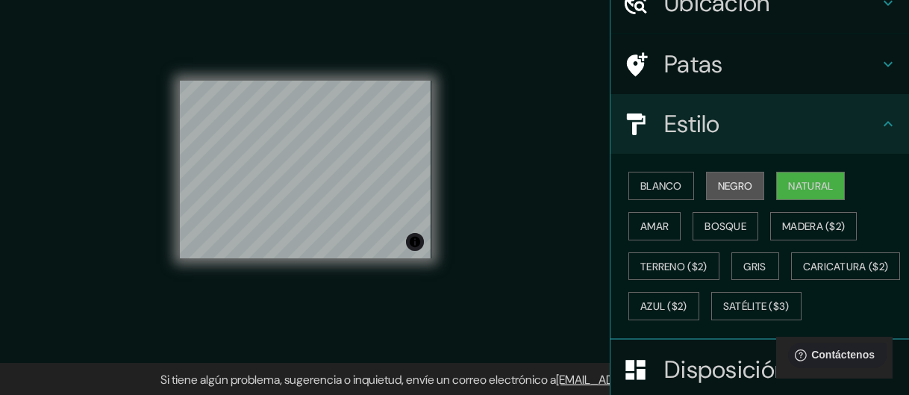
click at [741, 187] on font "Negro" at bounding box center [735, 185] width 35 height 13
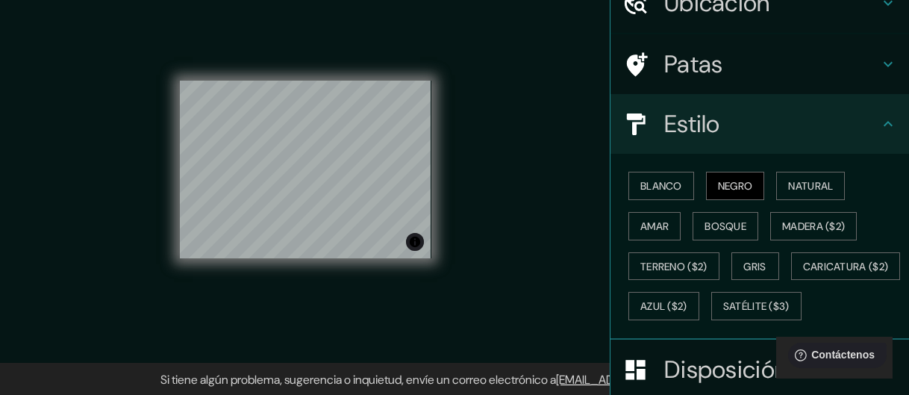
click at [694, 187] on div "Blanco Negro Natural Amar Bosque Madera ($2) Terreno ($2) Gris Caricatura ($2) …" at bounding box center [765, 246] width 287 height 160
click at [666, 187] on font "Blanco" at bounding box center [661, 185] width 42 height 13
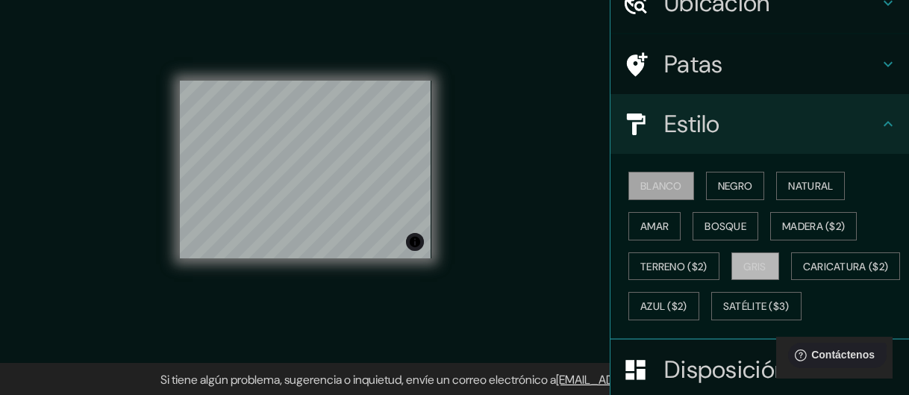
click at [766, 266] on button "Gris" at bounding box center [755, 266] width 48 height 28
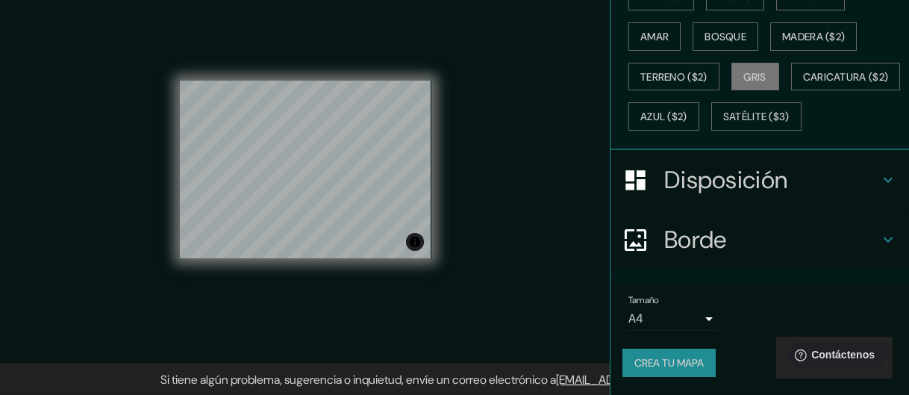
scroll to position [298, 0]
click at [674, 349] on button "Crea tu mapa" at bounding box center [668, 362] width 93 height 28
click at [677, 363] on div "Crea tu mapa" at bounding box center [759, 362] width 275 height 28
click at [331, 174] on div at bounding box center [337, 169] width 12 height 12
click at [331, 81] on div at bounding box center [305, 81] width 251 height 0
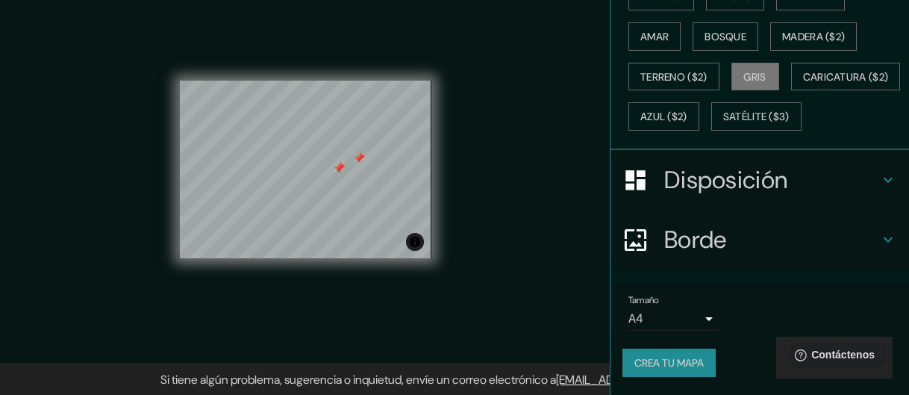
drag, startPoint x: 340, startPoint y: 167, endPoint x: 472, endPoint y: 160, distance: 132.3
click at [472, 160] on div "Mappin Ubicación Patas Estilo Blanco Negro Natural [PERSON_NAME] ($2) Terreno (…" at bounding box center [454, 181] width 909 height 427
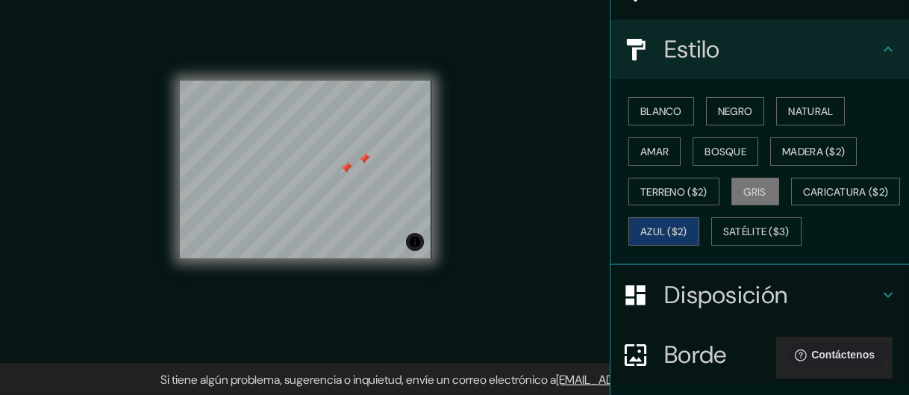
scroll to position [0, 0]
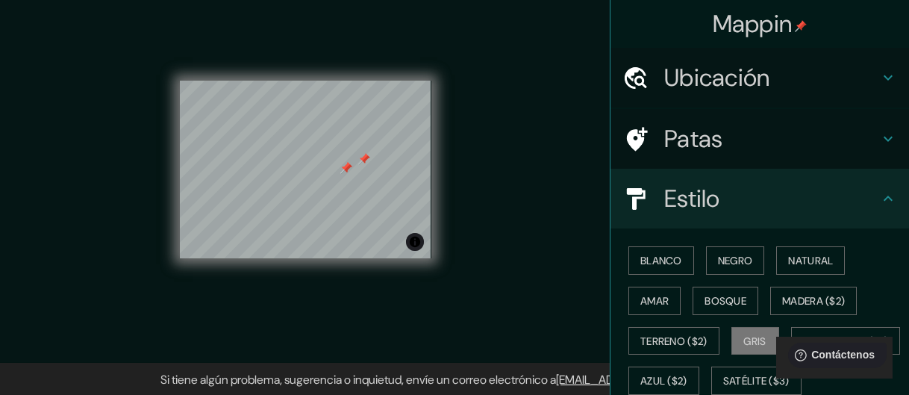
click at [713, 135] on h4 "Patas" at bounding box center [771, 139] width 215 height 30
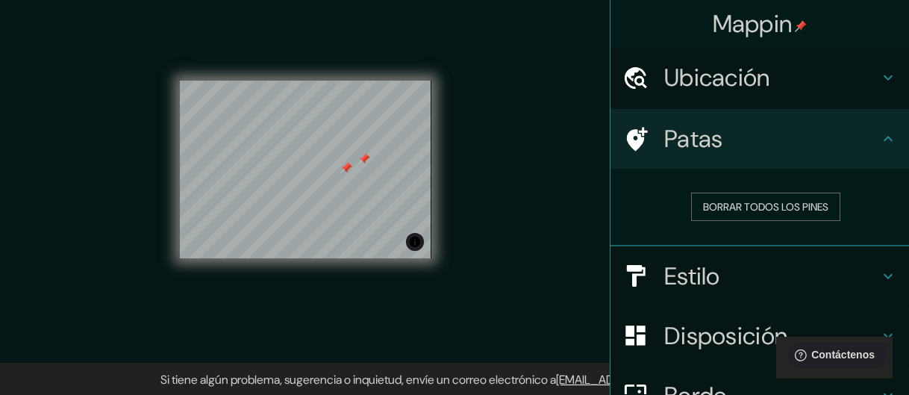
click at [768, 193] on button "Borrar todos los pines" at bounding box center [765, 207] width 149 height 28
drag, startPoint x: 445, startPoint y: 136, endPoint x: 748, endPoint y: 208, distance: 310.8
click at [748, 208] on font "Borrar todos los pines" at bounding box center [765, 206] width 125 height 13
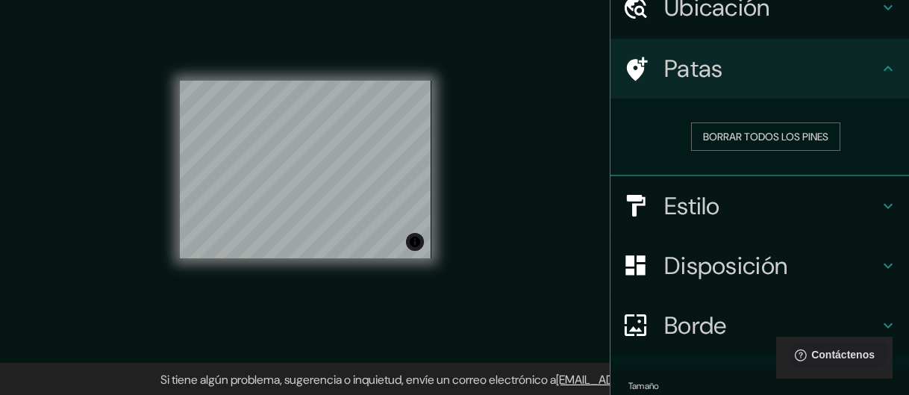
scroll to position [154, 0]
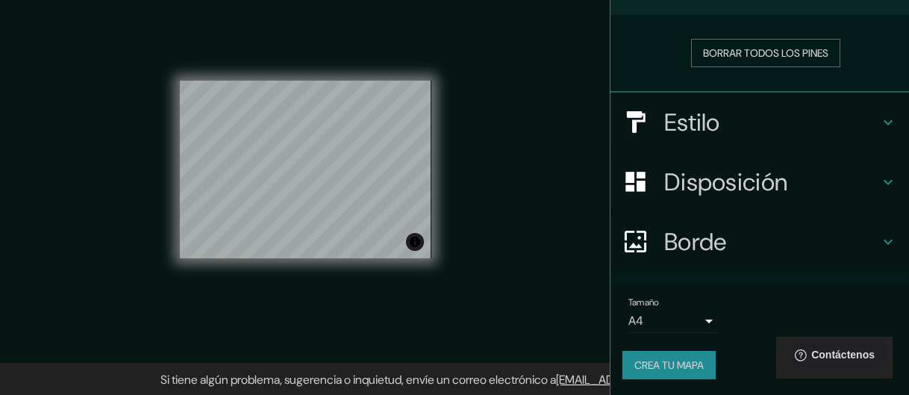
click at [693, 347] on div "Tamaño A4 single Crea tu mapa" at bounding box center [759, 341] width 275 height 100
click at [698, 351] on button "Crea tu mapa" at bounding box center [668, 365] width 93 height 28
click at [504, 50] on div "Mappin Ubicación Patas Borrar todos los pines Estilo Disposición Borde Elige un…" at bounding box center [454, 181] width 909 height 427
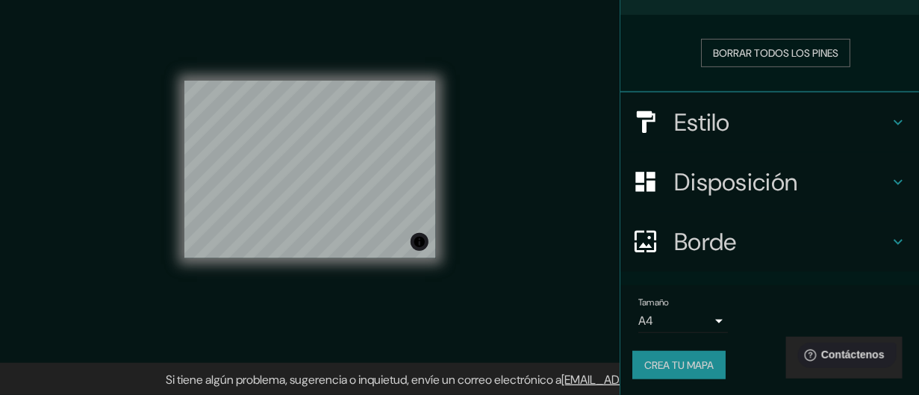
click at [692, 329] on body "Mappin Ubicación Patas Borrar todos los pines Estilo Disposición Borde Elige un…" at bounding box center [459, 165] width 919 height 395
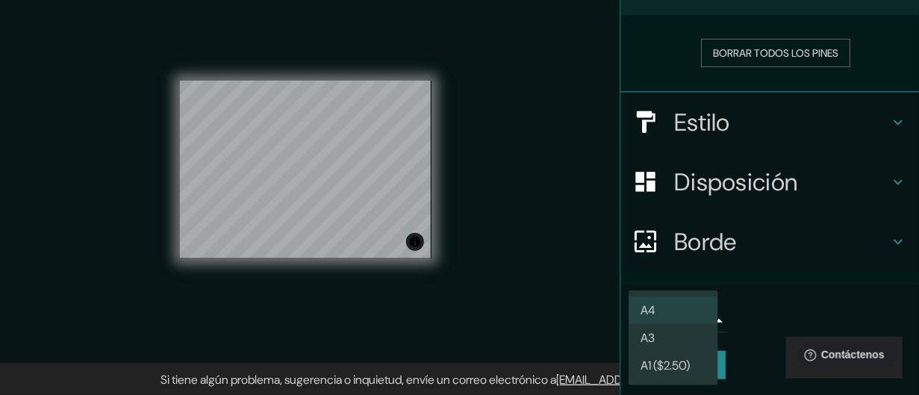
click at [768, 316] on div at bounding box center [459, 197] width 919 height 395
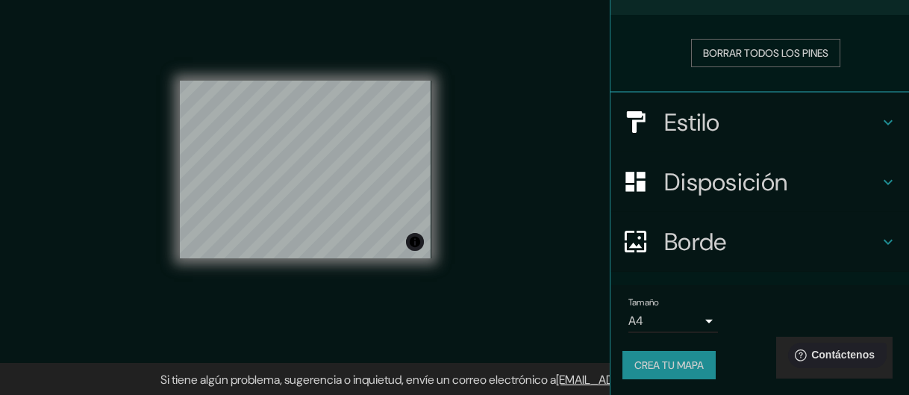
click at [681, 358] on font "Crea tu mapa" at bounding box center [668, 364] width 69 height 13
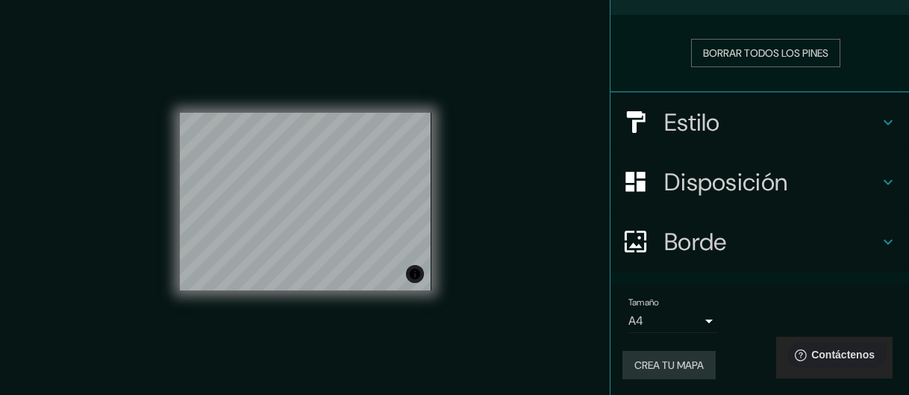
scroll to position [0, 0]
